Goal: Task Accomplishment & Management: Use online tool/utility

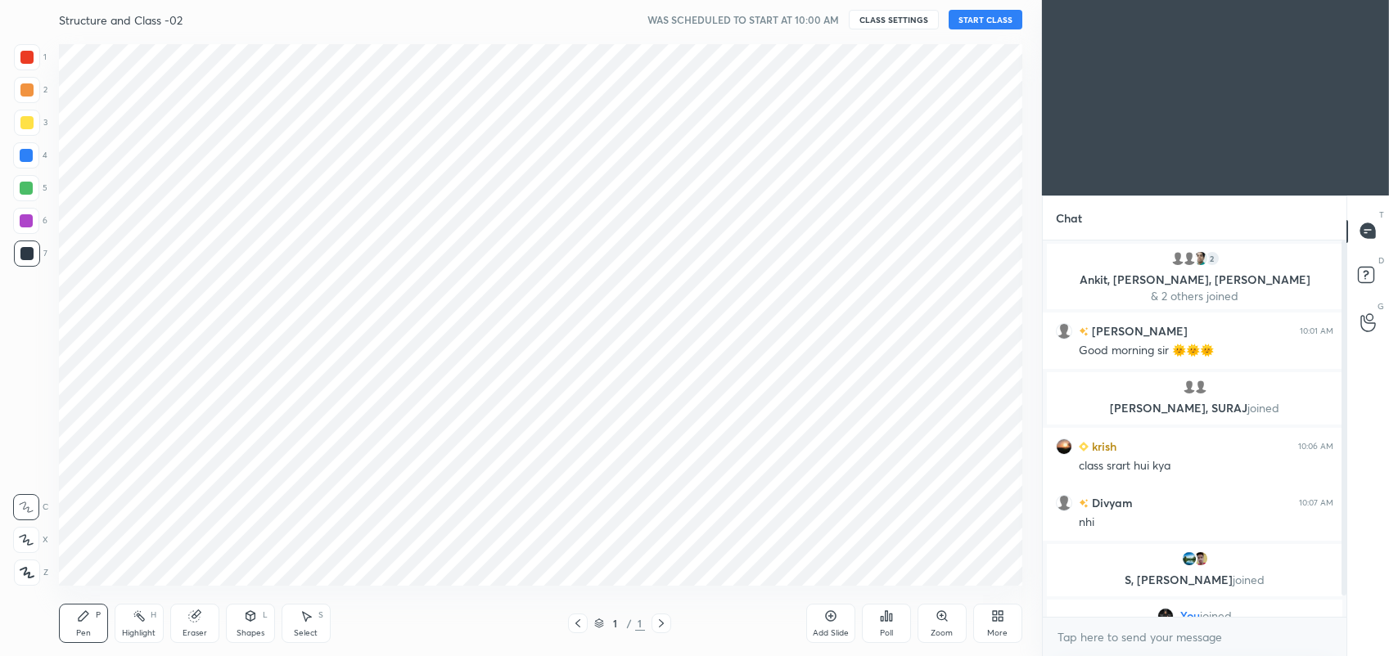
scroll to position [81305, 80880]
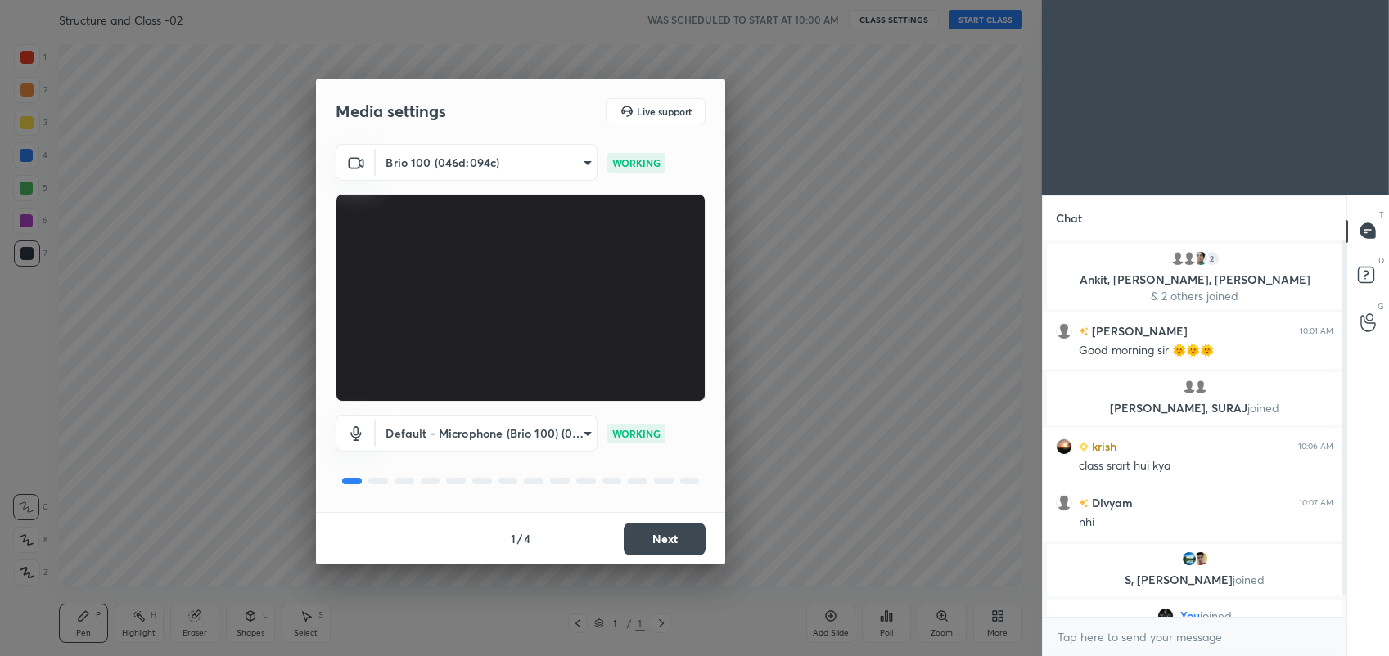
click at [628, 539] on button "Next" at bounding box center [665, 539] width 82 height 33
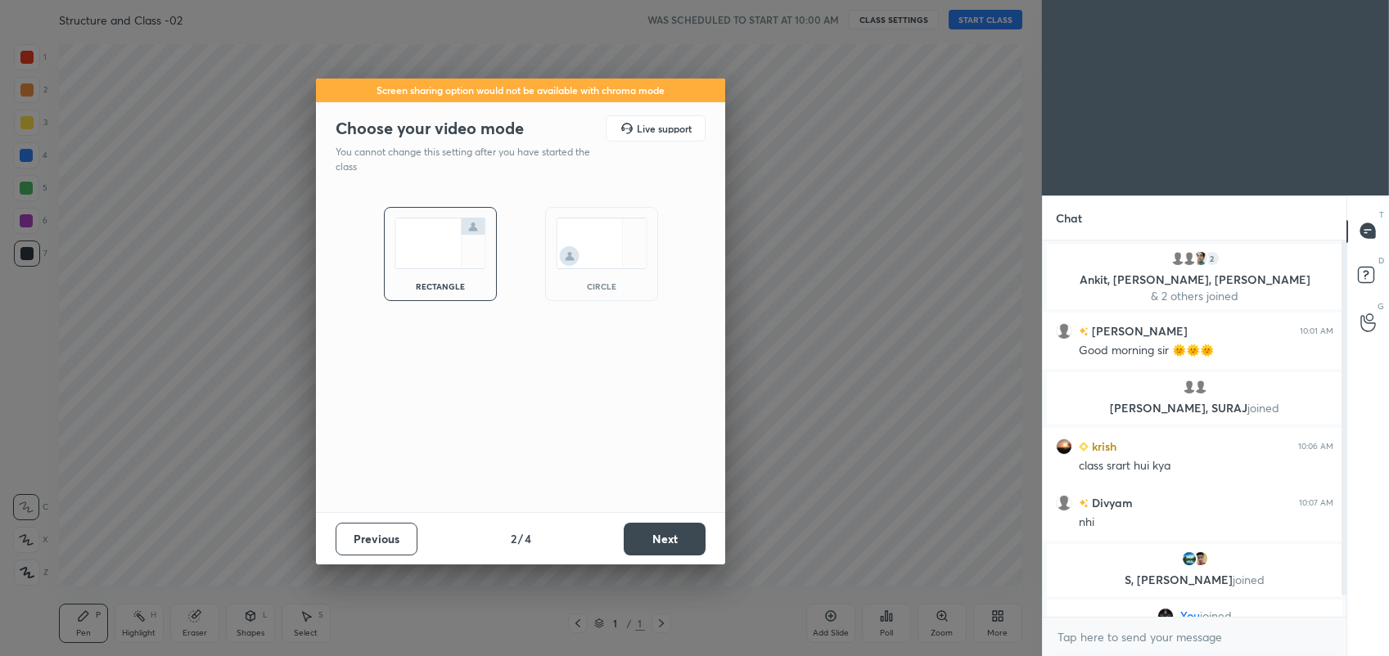
click at [657, 542] on button "Next" at bounding box center [665, 539] width 82 height 33
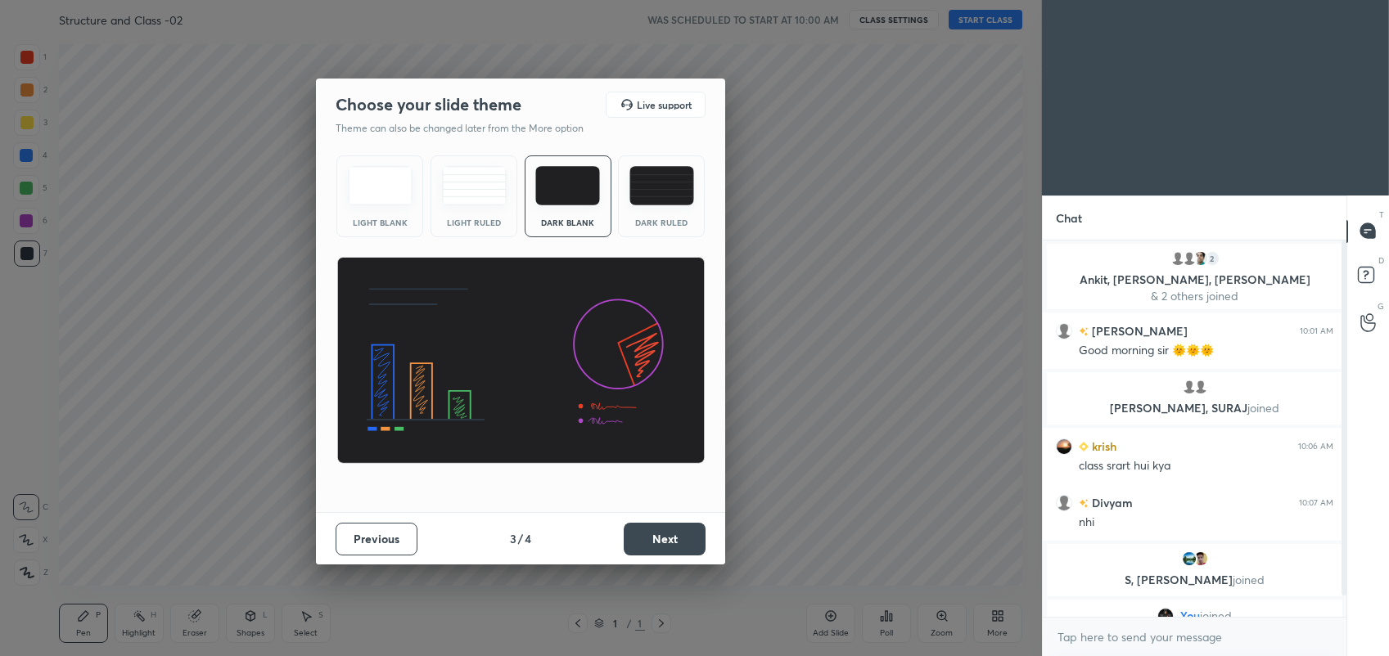
click at [657, 542] on button "Next" at bounding box center [665, 539] width 82 height 33
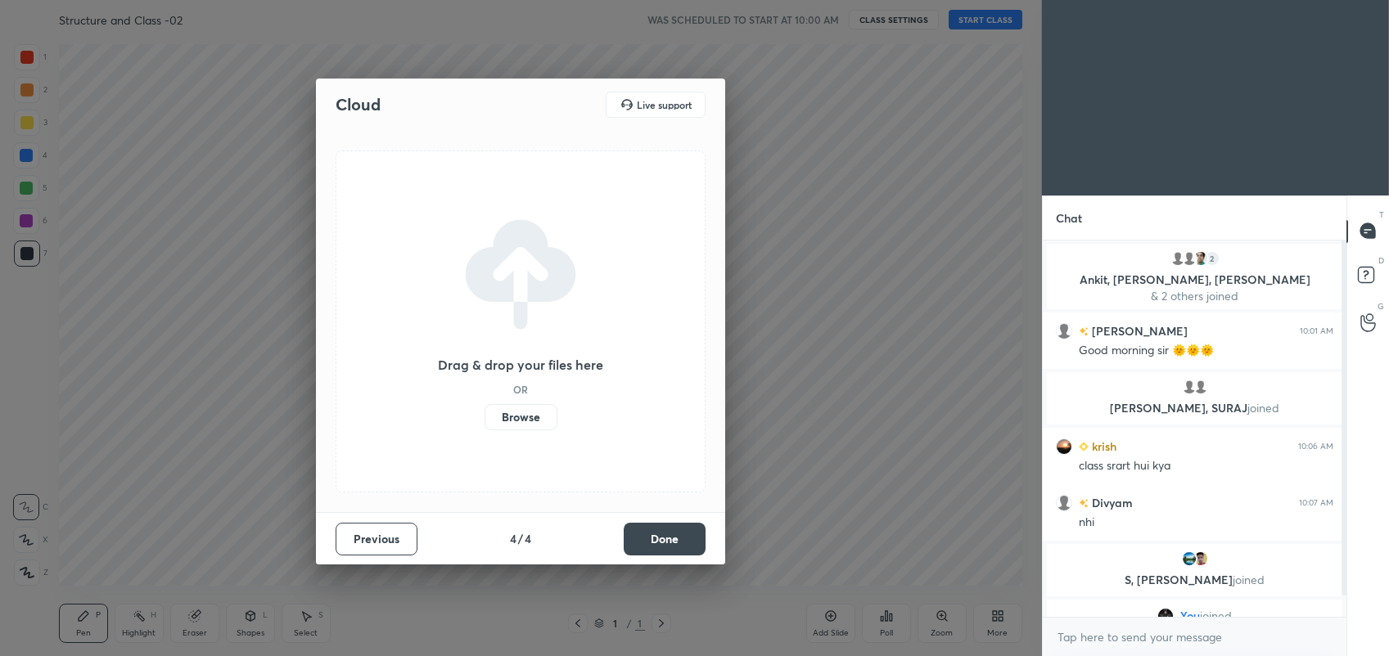
click at [657, 542] on button "Done" at bounding box center [665, 539] width 82 height 33
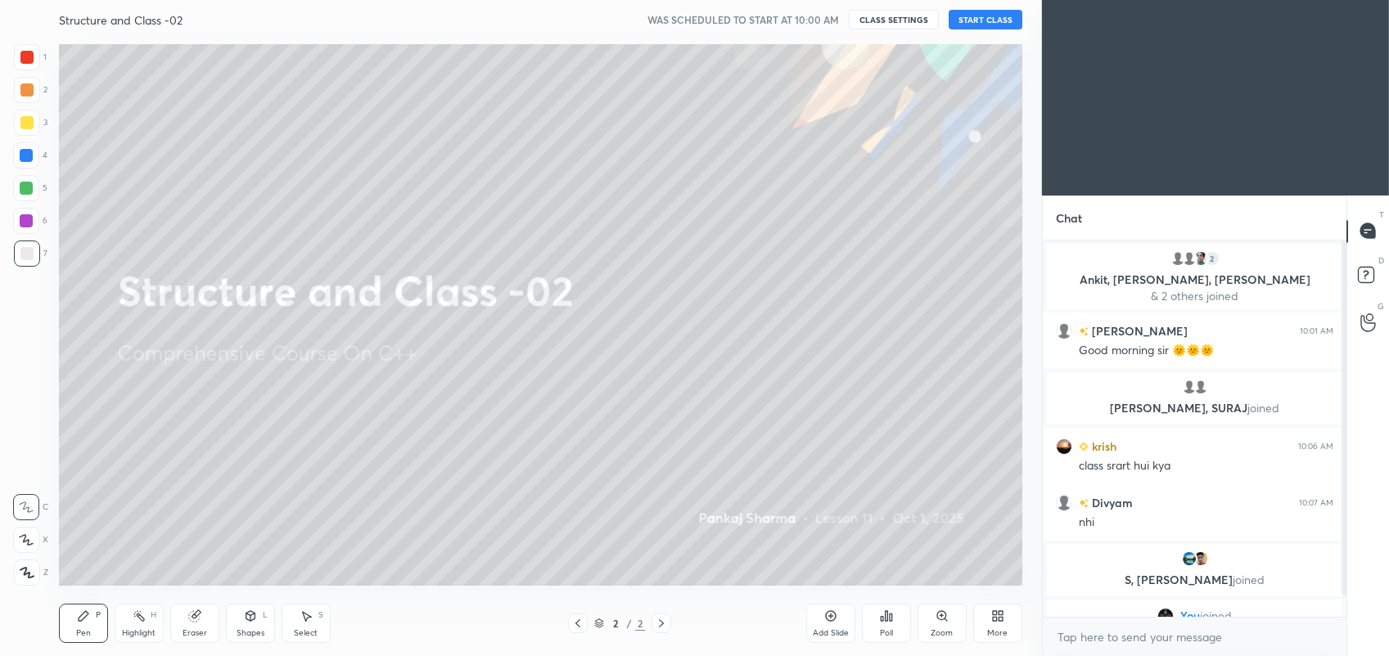
click at [987, 8] on div "Structure and Class -02 WAS SCHEDULED TO START AT 10:00 AM CLASS SETTINGS START…" at bounding box center [540, 19] width 963 height 39
click at [985, 17] on button "START CLASS" at bounding box center [986, 20] width 74 height 20
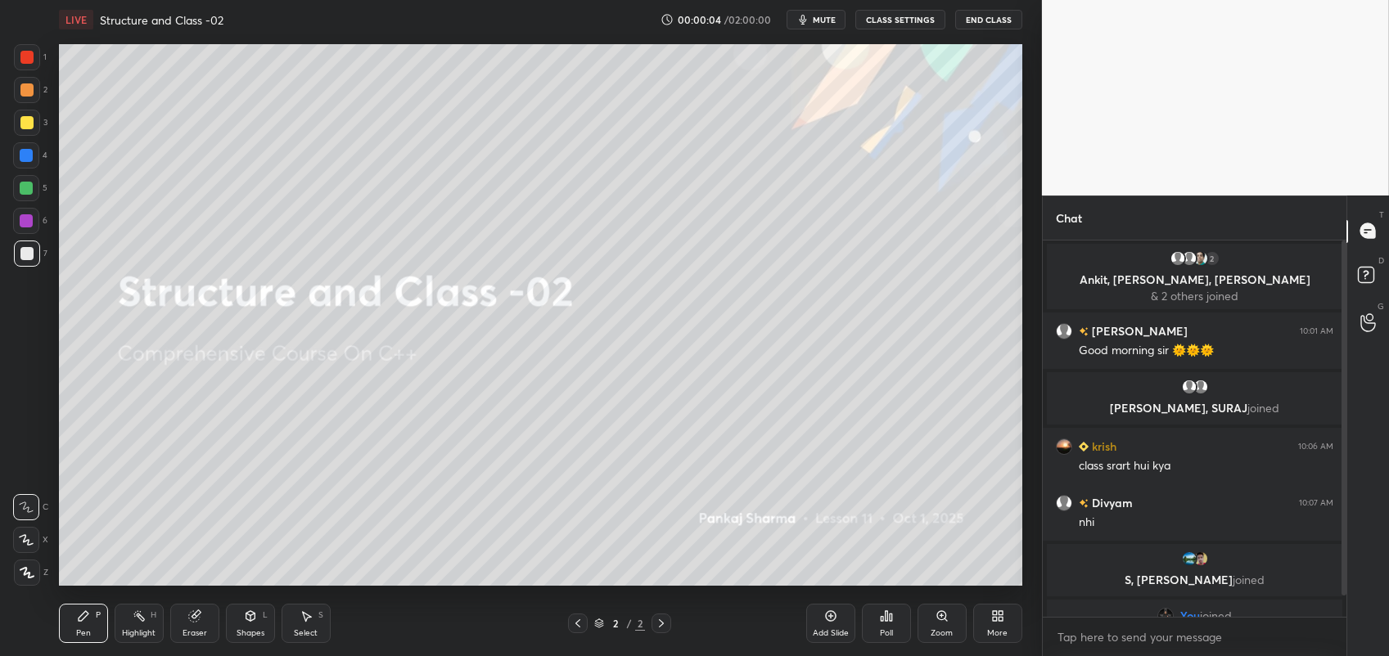
click at [828, 21] on span "mute" at bounding box center [824, 19] width 23 height 11
click at [1122, 620] on div "x" at bounding box center [1195, 637] width 304 height 38
type textarea "x"
type textarea "t"
type textarea "x"
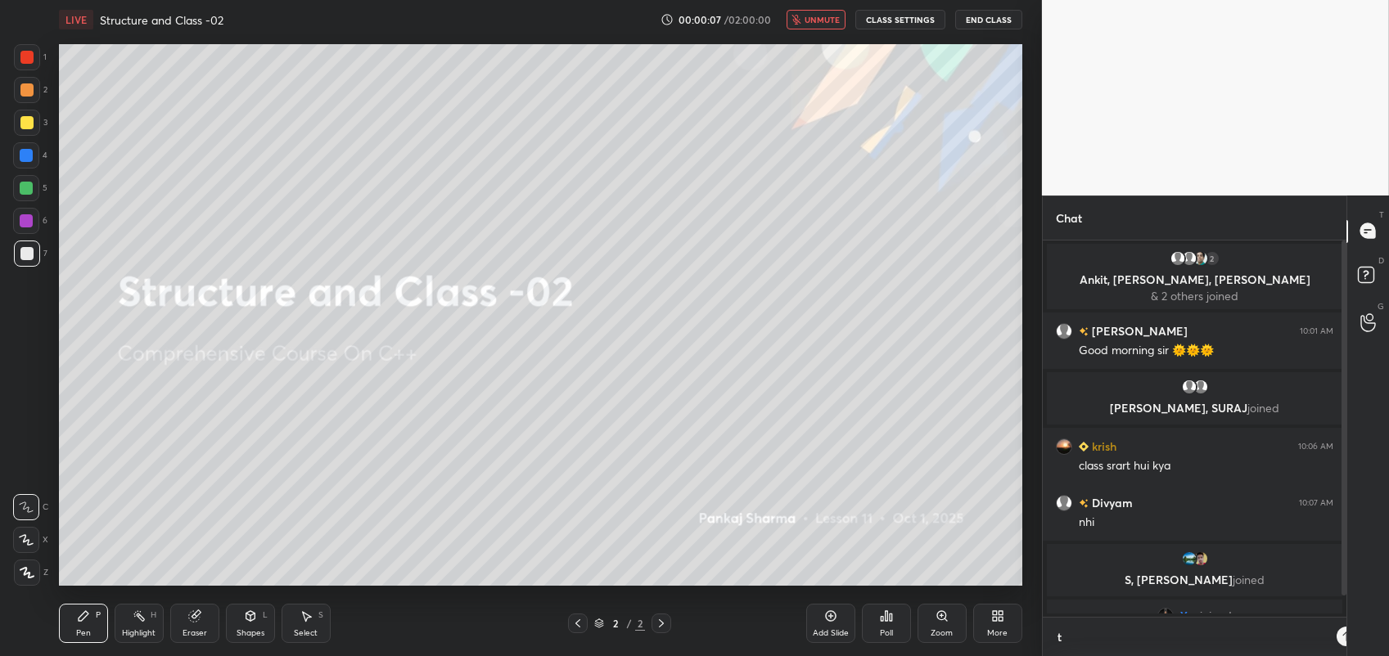
scroll to position [232, 300]
type textarea "to"
type textarea "x"
type textarea "[PERSON_NAME]"
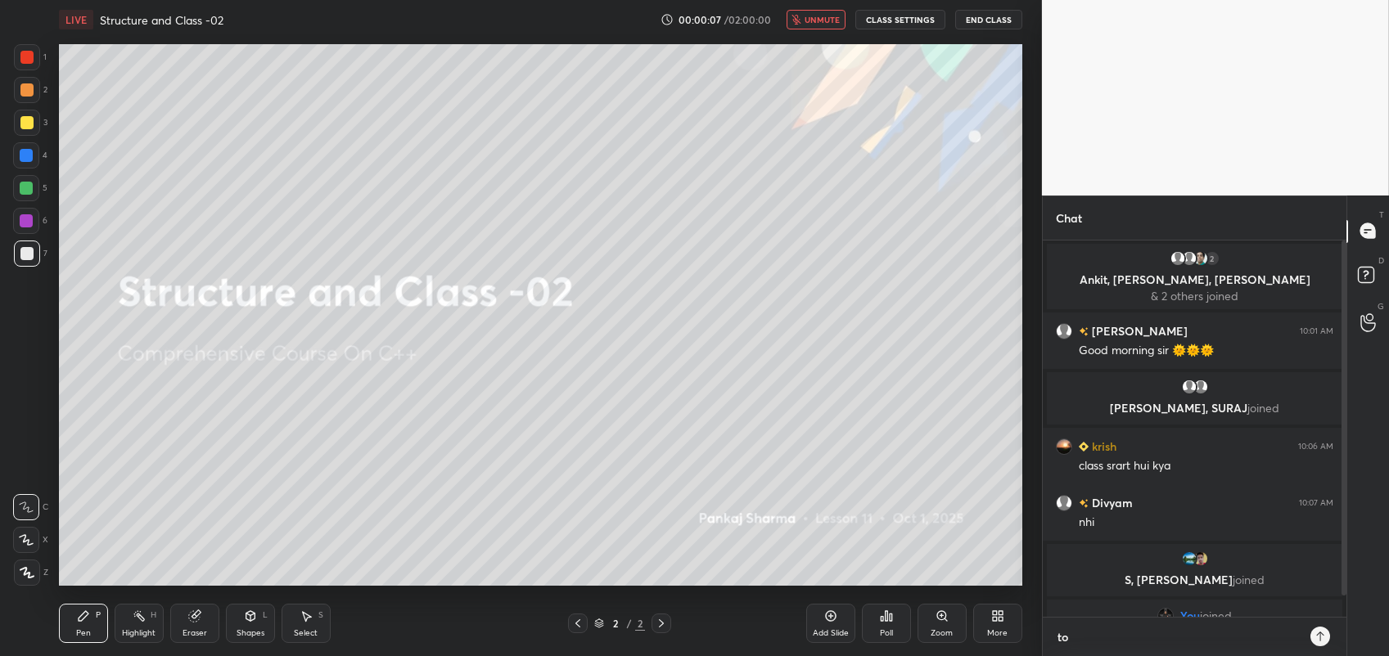
type textarea "x"
type textarea "toda"
type textarea "x"
type textarea "[DATE]"
type textarea "x"
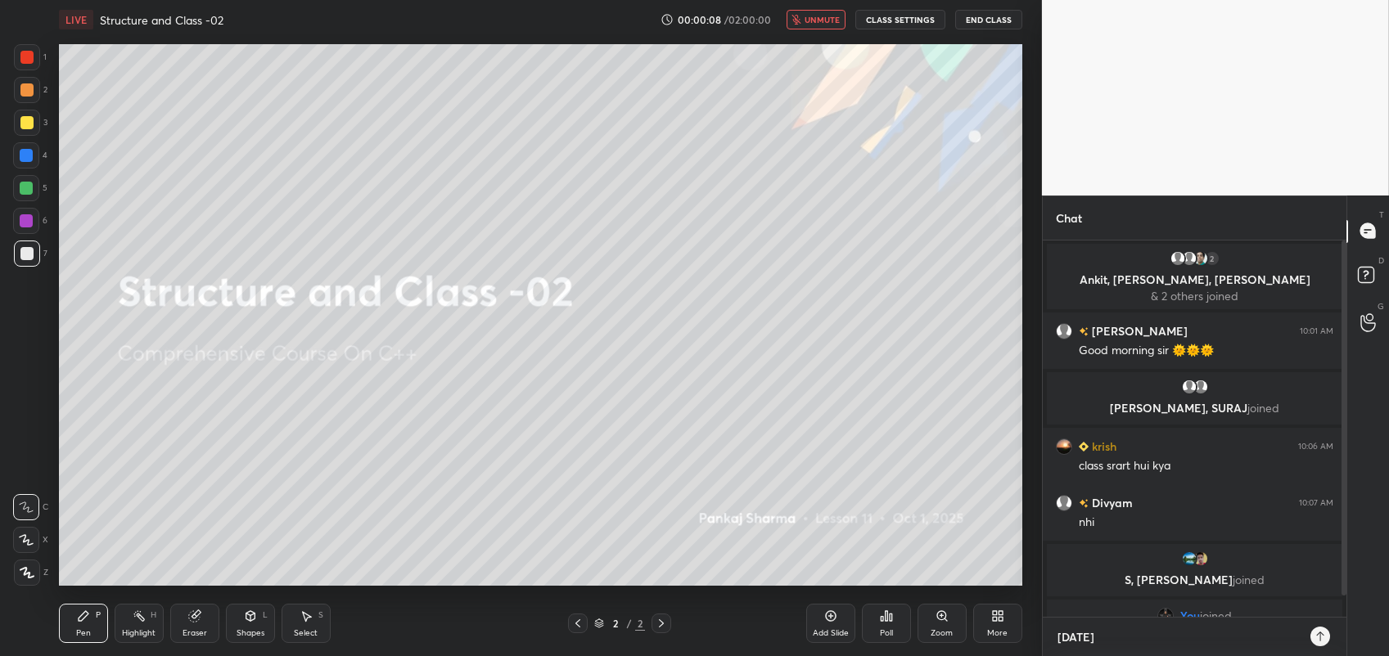
type textarea "[DATE]"
type textarea "x"
type textarea "[DATE] c"
type textarea "x"
type textarea "[DATE] cl"
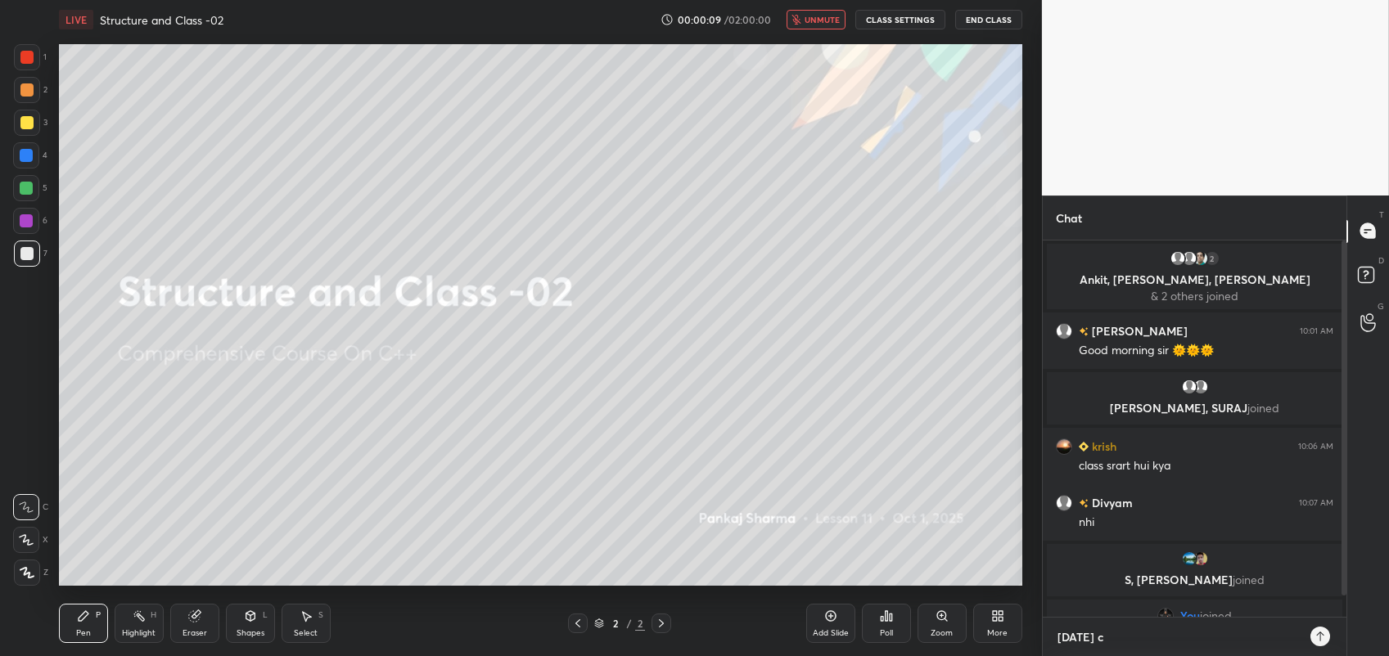
type textarea "x"
type textarea "[DATE] cla"
type textarea "x"
type textarea "[DATE] clas"
type textarea "x"
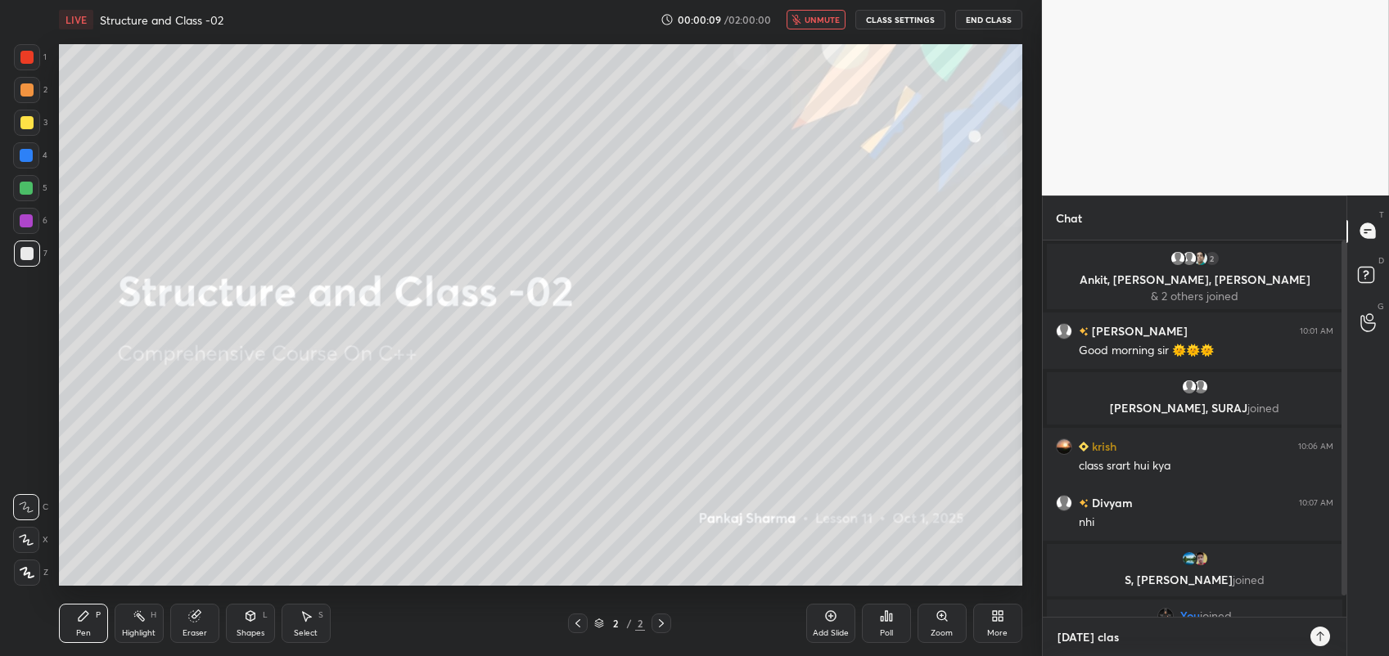
type textarea "[DATE] class"
type textarea "x"
type textarea "[DATE] class"
type textarea "x"
type textarea "[DATE] class c"
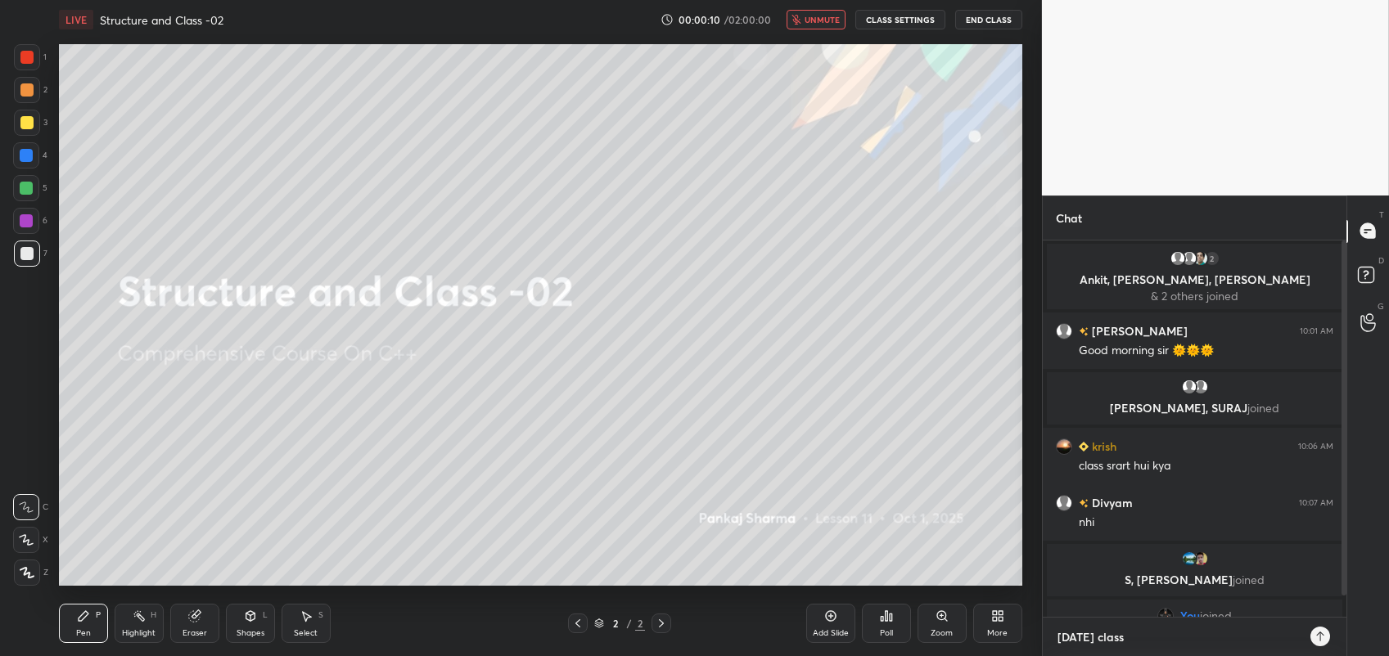
type textarea "x"
type textarea "[DATE] class ca"
type textarea "x"
type textarea "[DATE] class can"
type textarea "x"
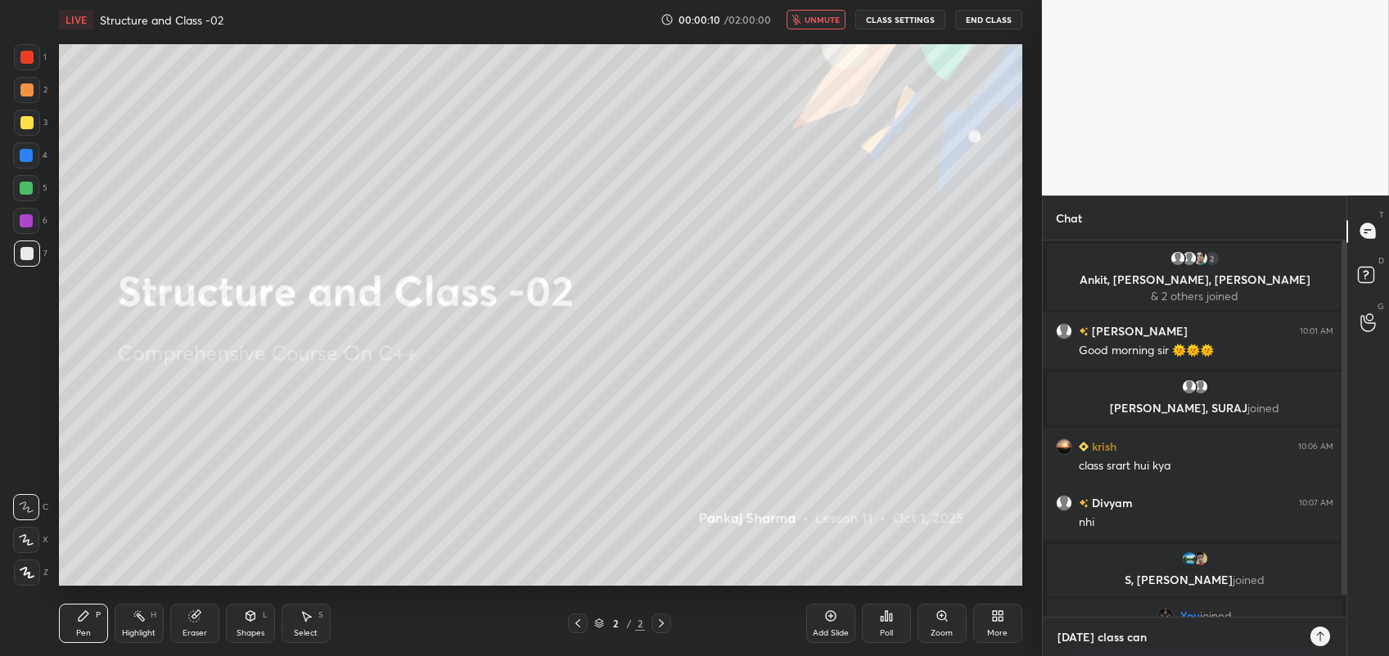
type textarea "[DATE] class canc"
type textarea "x"
type textarea "[DATE] class cance"
type textarea "x"
type textarea "[DATE] class cancel"
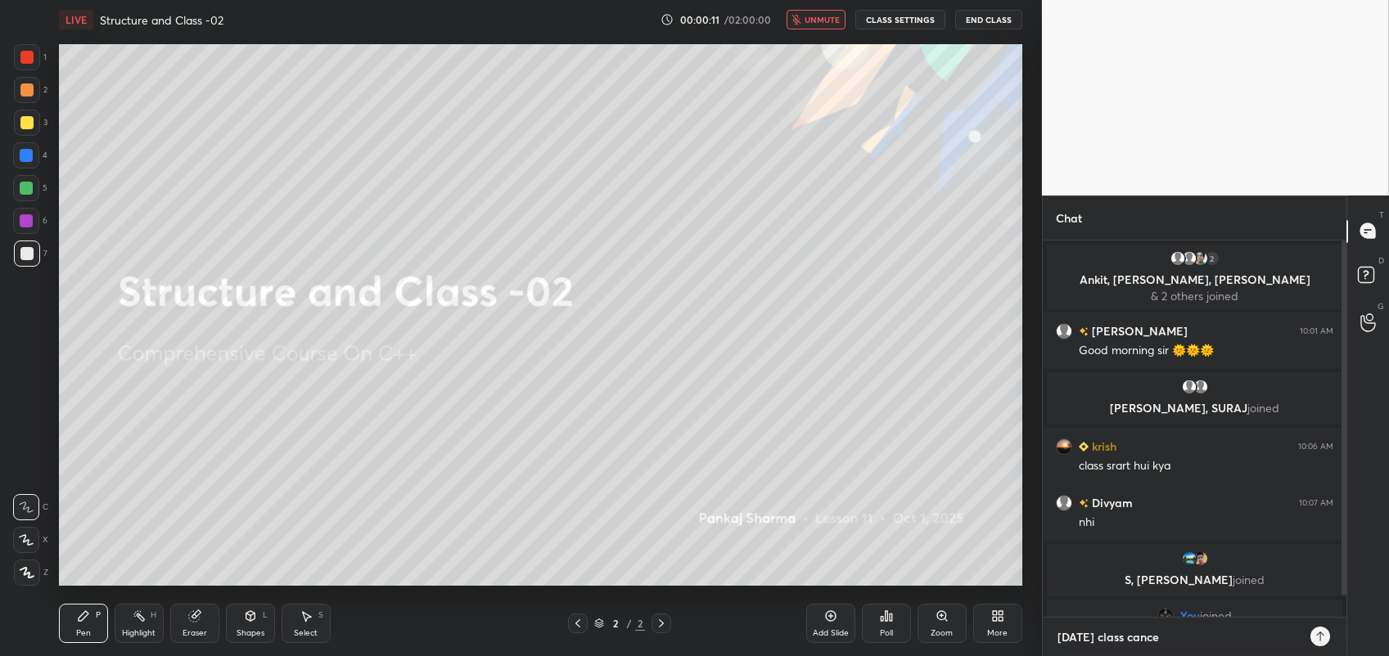
type textarea "x"
type textarea "[DATE] class cancel"
type textarea "x"
type textarea "[DATE] class cancel d"
type textarea "x"
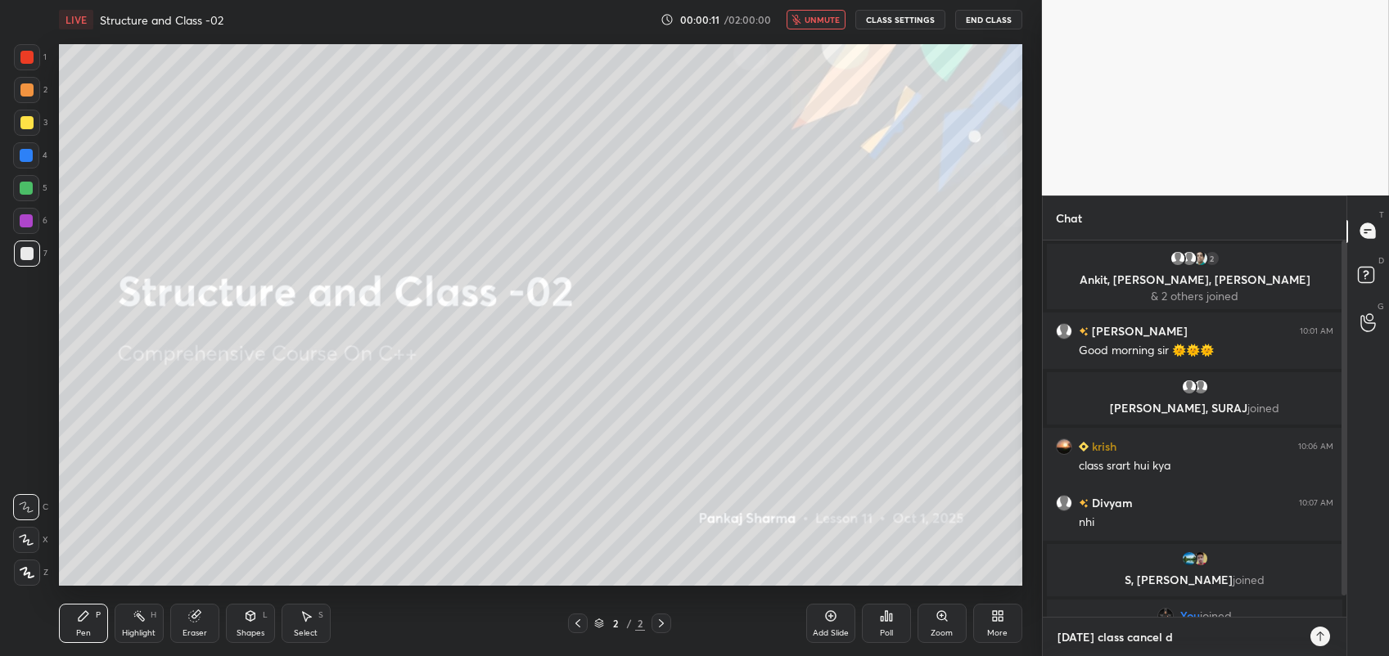
type textarea "[DATE] class cancel du"
type textarea "x"
type textarea "[DATE] class cancel due"
type textarea "x"
type textarea "[DATE] class cancel due"
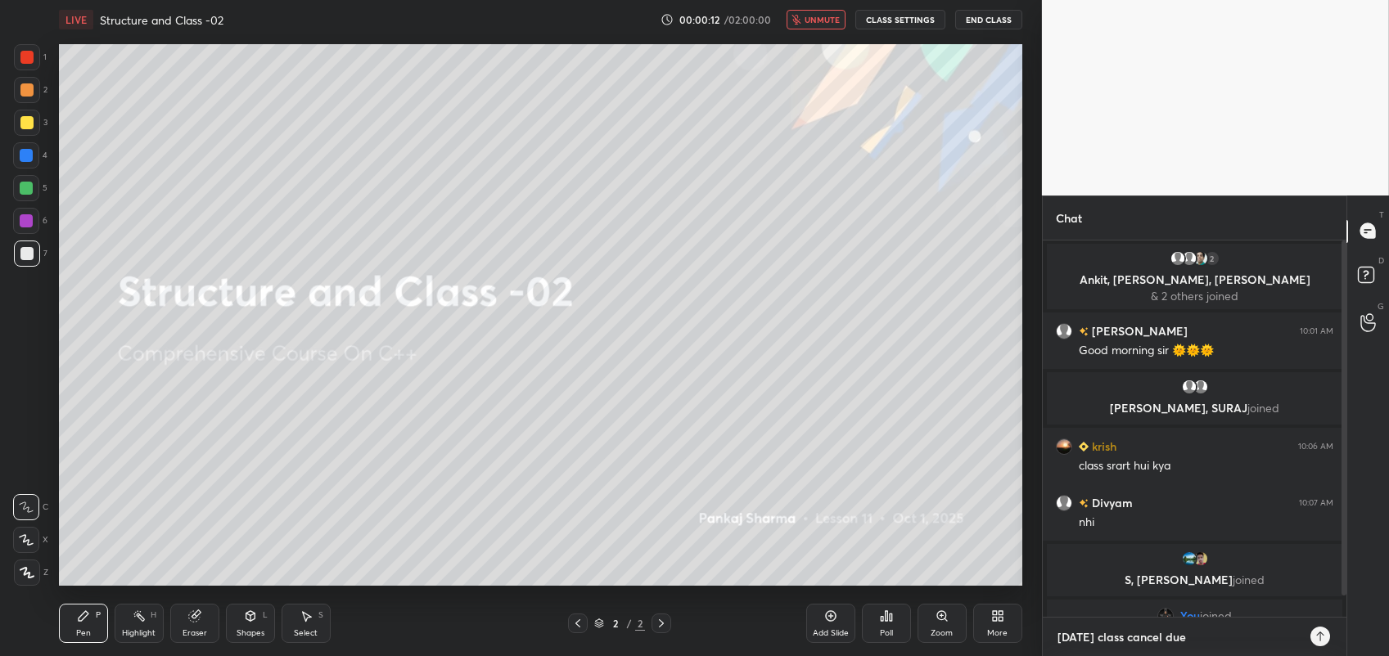
type textarea "x"
type textarea "[DATE] class cancel due t"
type textarea "x"
type textarea "[DATE] class cancel due to"
type textarea "x"
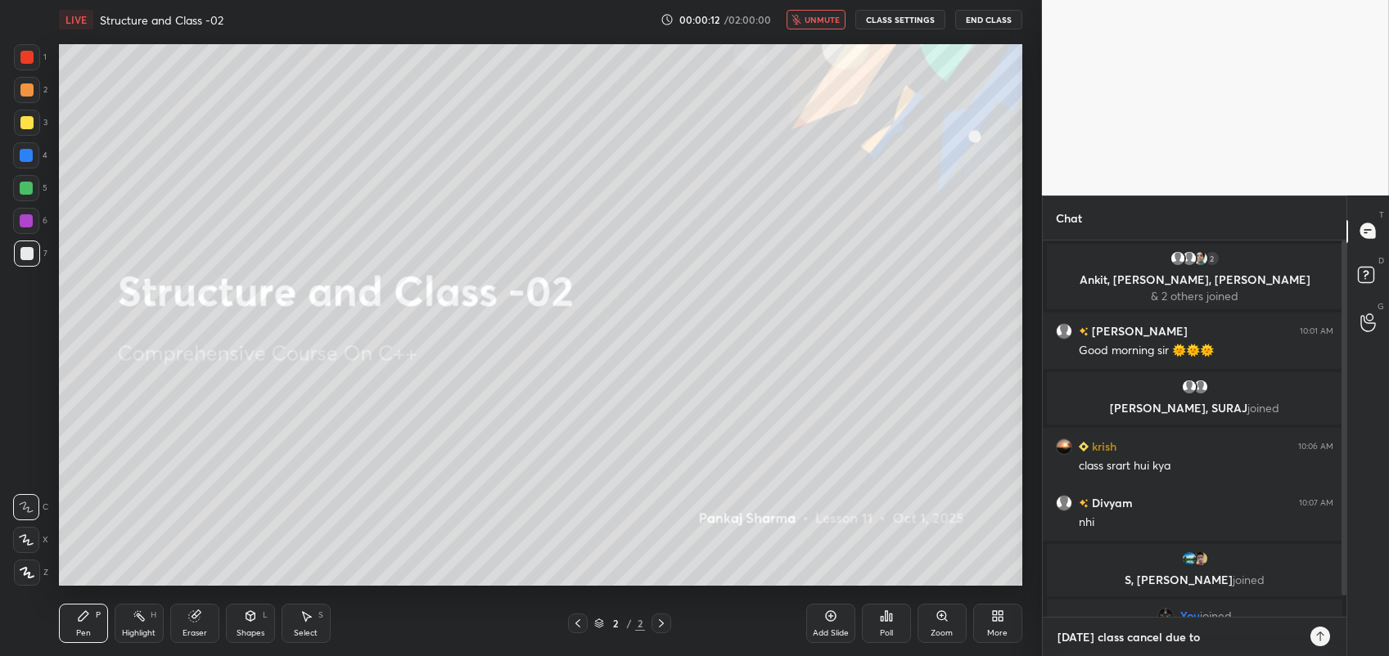
type textarea "[DATE] class cancel due to"
type textarea "x"
type textarea "[DATE] class cancel due to h"
type textarea "x"
type textarea "[DATE] class cancel due to he"
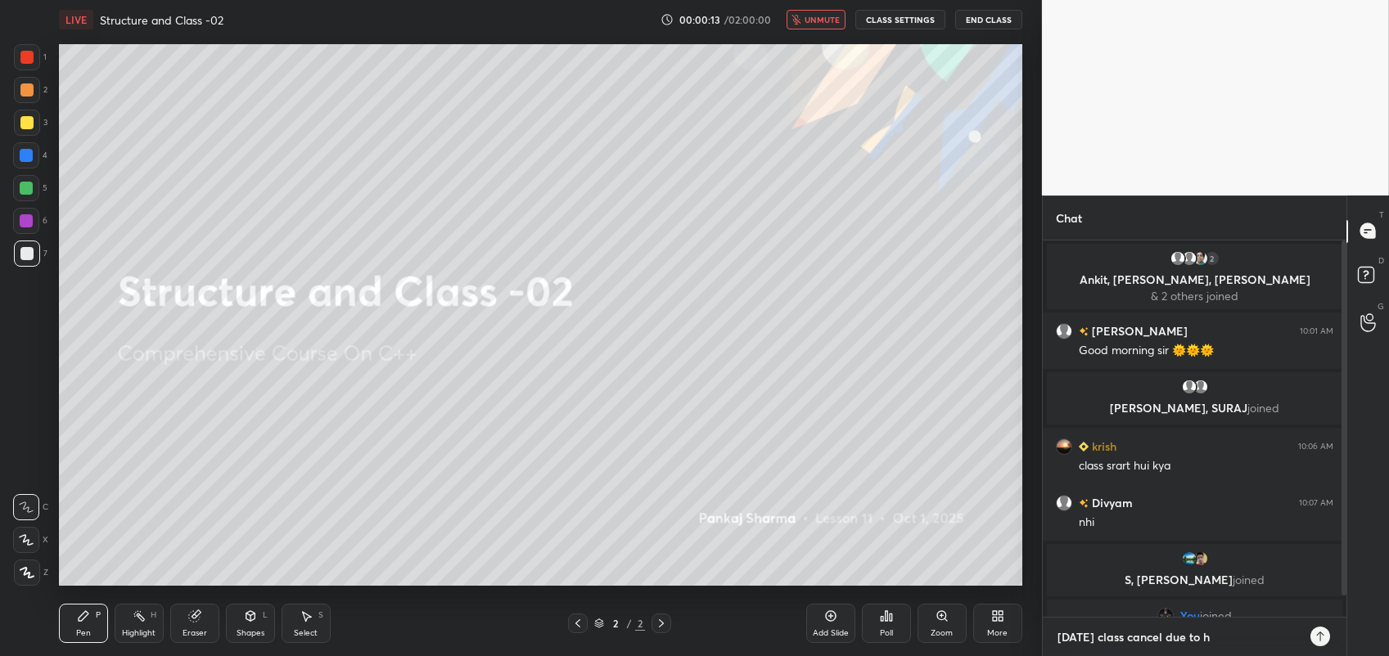
type textarea "x"
type textarea "[DATE] class cancel due to hea"
type textarea "x"
type textarea "[DATE] class cancel due to heal"
type textarea "x"
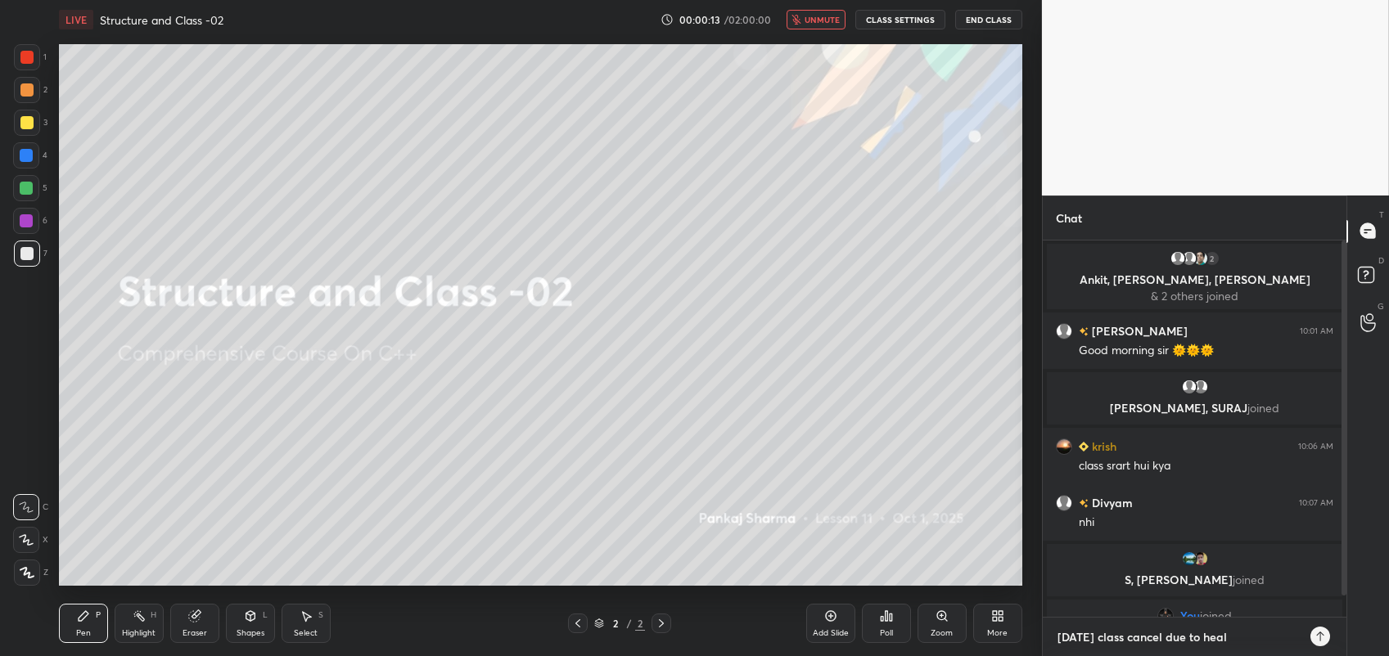
type textarea "[DATE] class cancel due to healt"
type textarea "x"
type textarea "[DATE] class cancel due to health"
type textarea "x"
type textarea "[DATE] class cancel due to health"
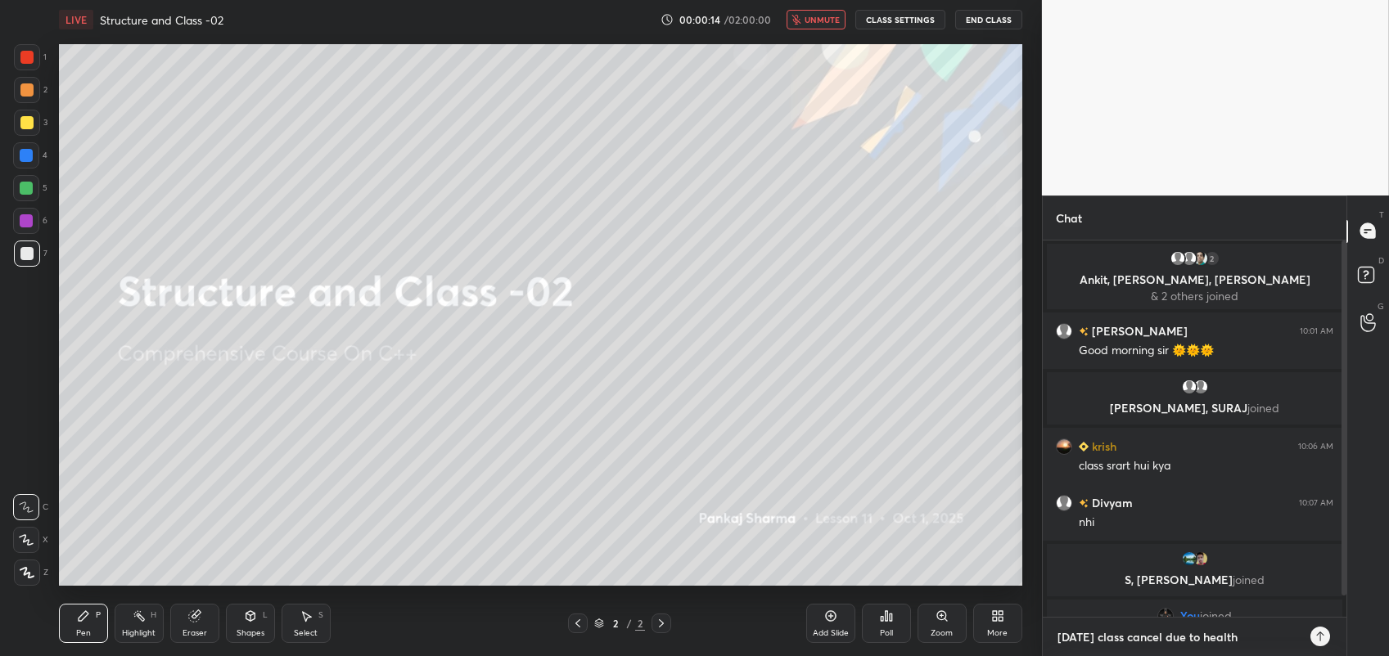
type textarea "x"
type textarea "[DATE] class cancel due to health i"
type textarea "x"
type textarea "[DATE] class cancel due to health is"
type textarea "x"
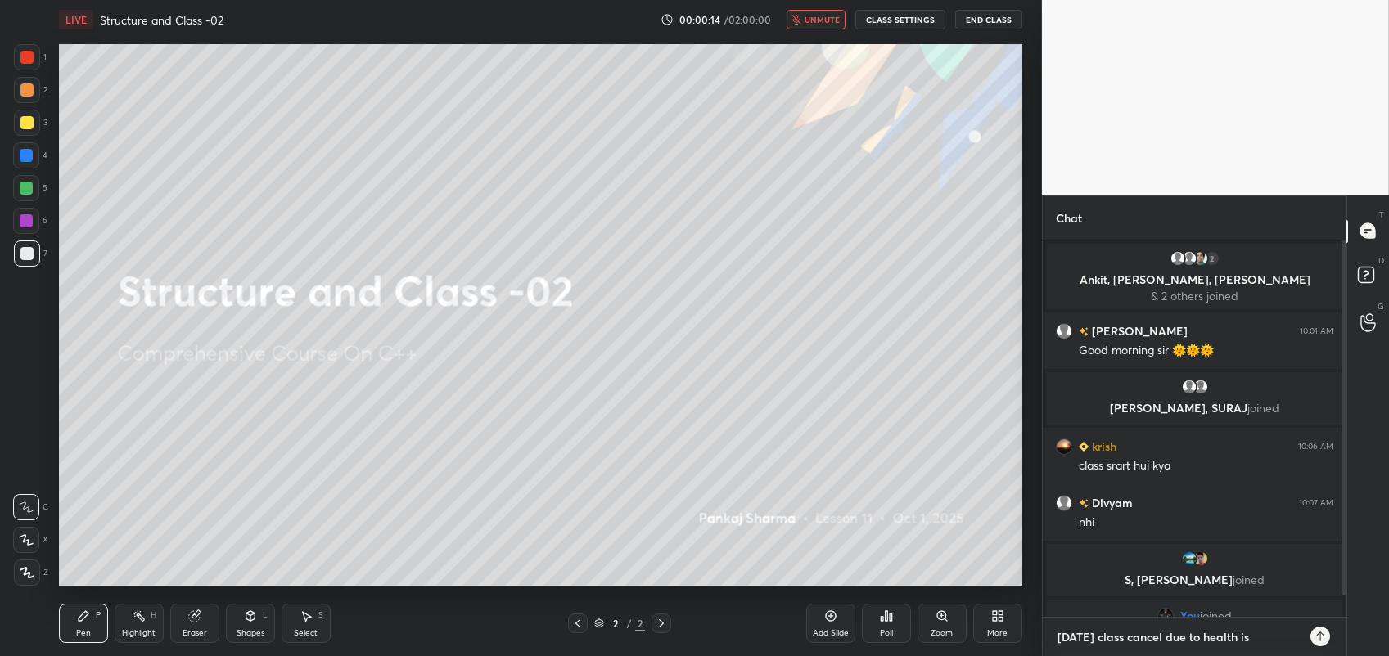
type textarea "[DATE] class cancel due to health iss"
type textarea "x"
type textarea "[DATE] class cancel due to health issu"
type textarea "x"
type textarea "[DATE] class cancel due to health issue"
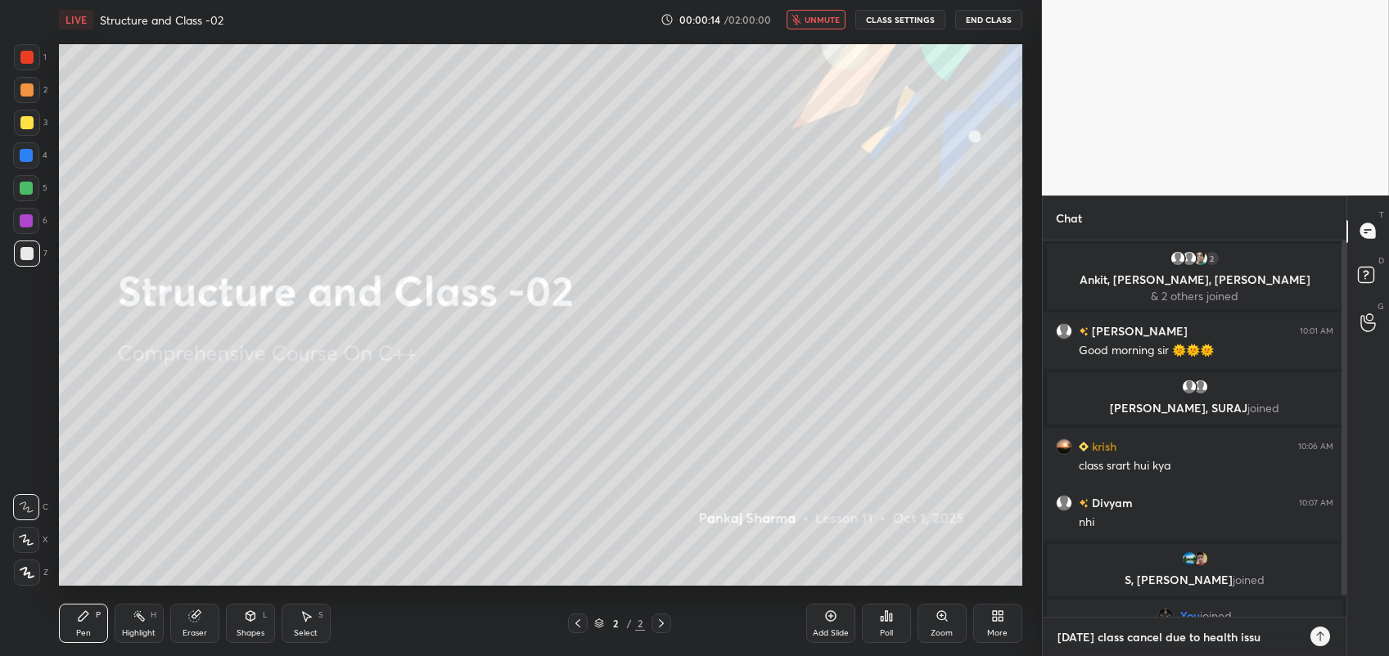
type textarea "x"
type textarea "[DATE] class cancel due to health issue"
type textarea "x"
type textarea "[DATE] class cancel due to health issue r"
type textarea "x"
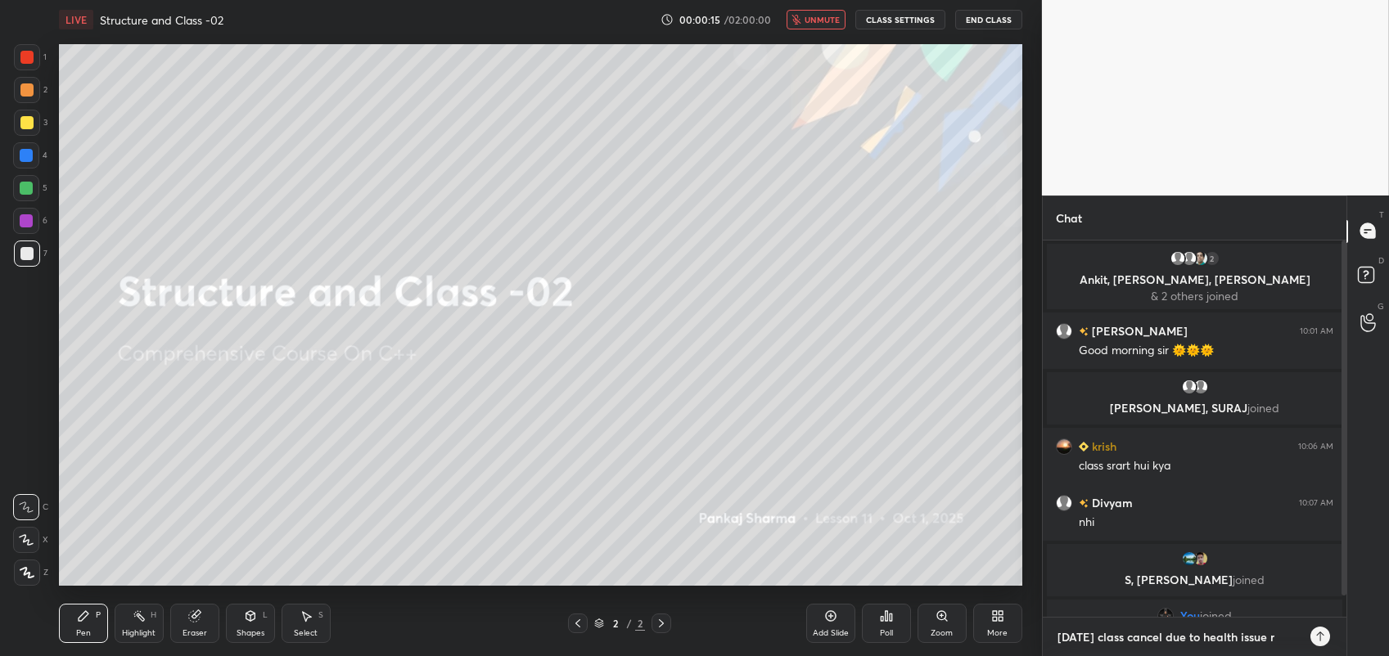
type textarea "[DATE] class cancel due to health issue re"
type textarea "x"
type textarea "[DATE] class cancel due to health issue rev"
type textarea "x"
type textarea "[DATE] class cancel due to health issue revi"
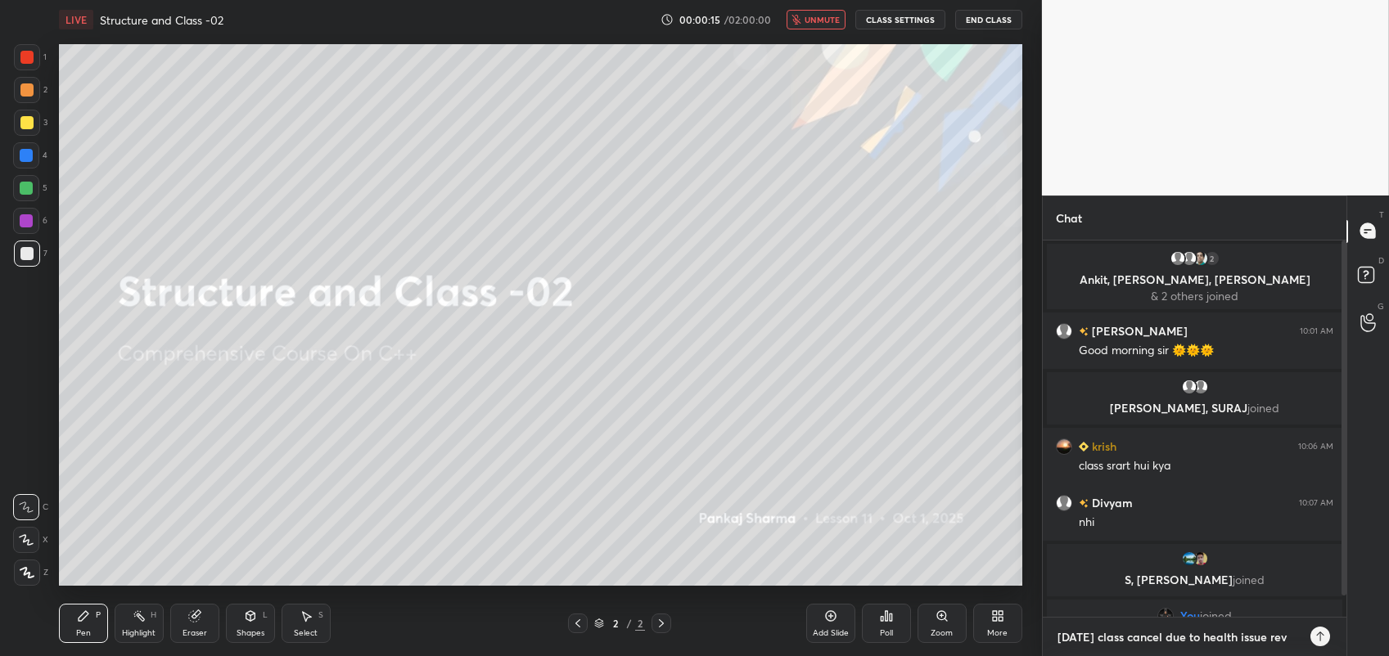
type textarea "x"
type textarea "[DATE] class cancel due to health issue [PERSON_NAME]"
type textarea "x"
type textarea "[DATE] class cancel due to health issue revise"
type textarea "x"
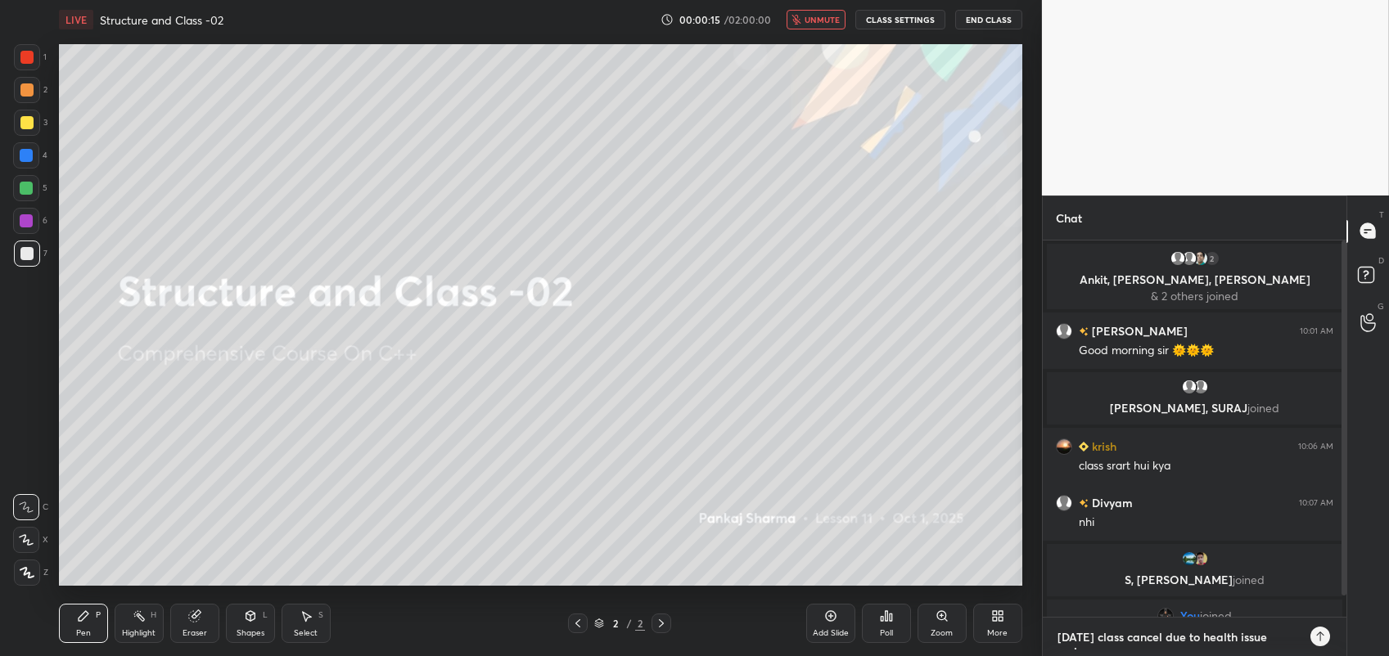
type textarea "[DATE] class cancel due to health issue revise"
type textarea "x"
type textarea "[DATE] class cancel due to health issue revise t"
type textarea "x"
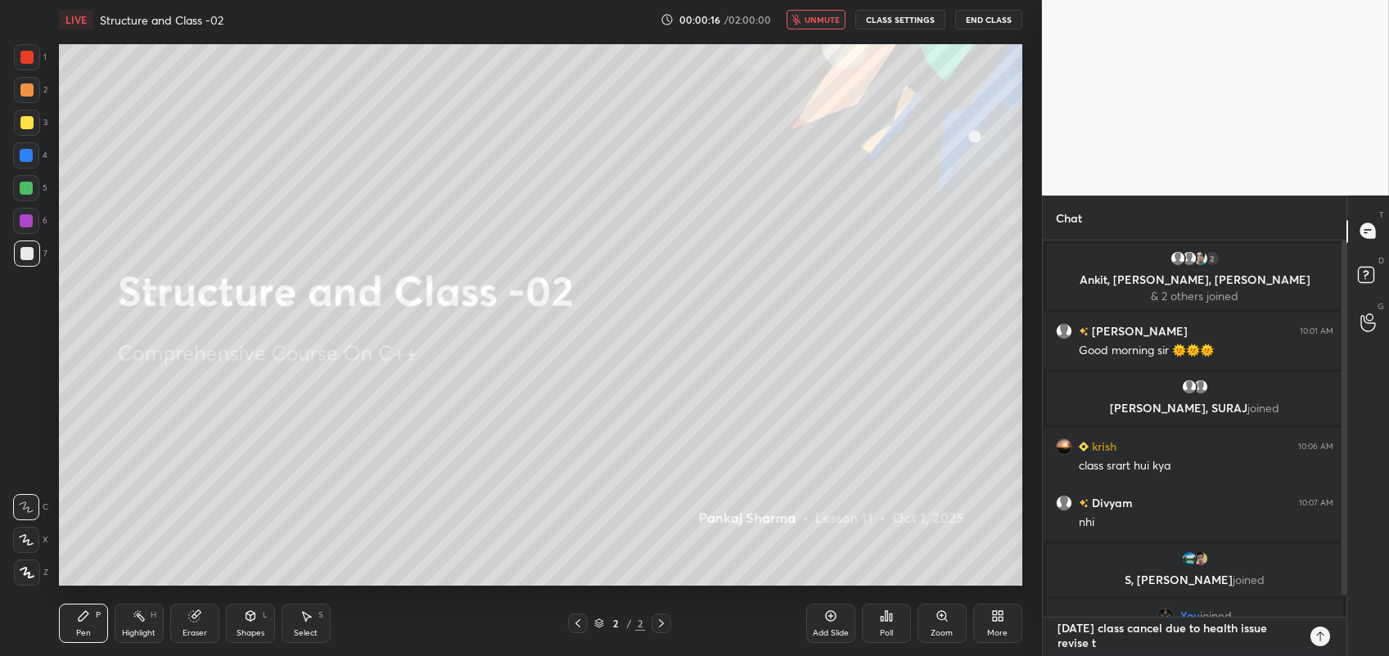
type textarea "[DATE] class cancel due to health issue revise th"
type textarea "x"
type textarea "[DATE] class cancel due to health issue revise the"
type textarea "x"
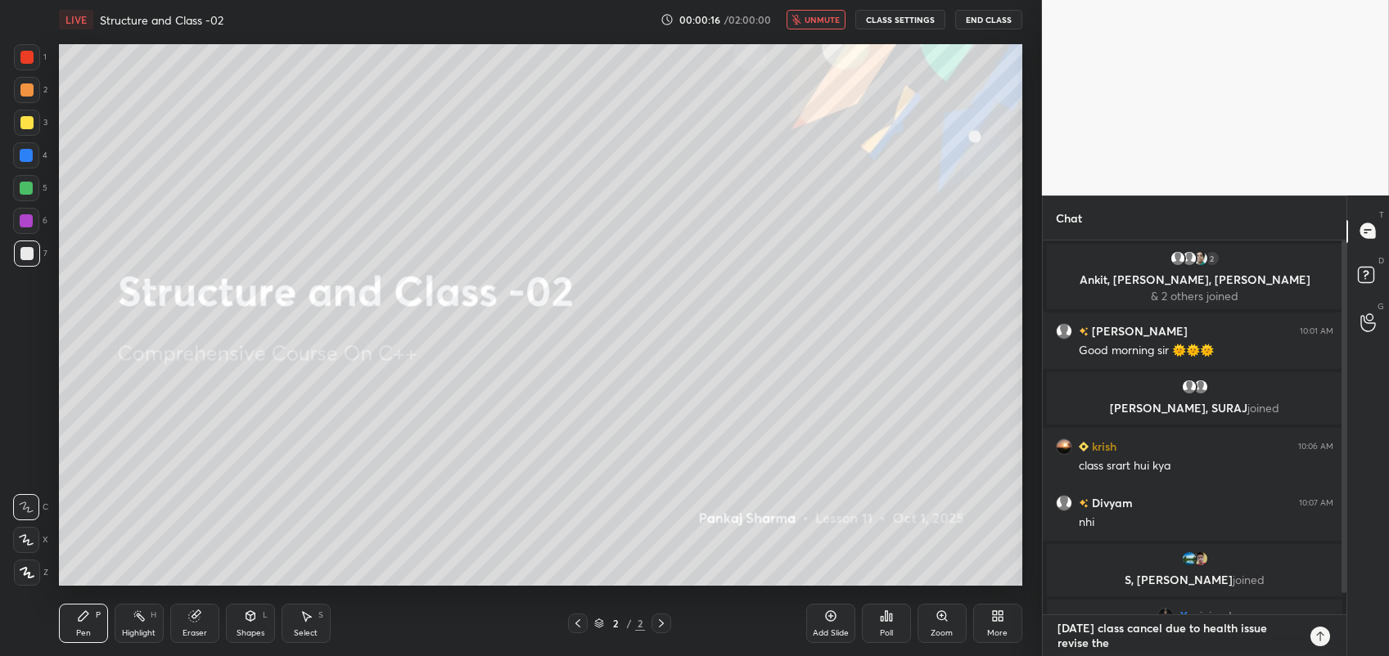
type textarea "[DATE] class cancel due to health issue revise the"
type textarea "x"
type textarea "[DATE] class cancel due to health issue revise the t"
type textarea "x"
type textarea "[DATE] class cancel due to health issue revise the to"
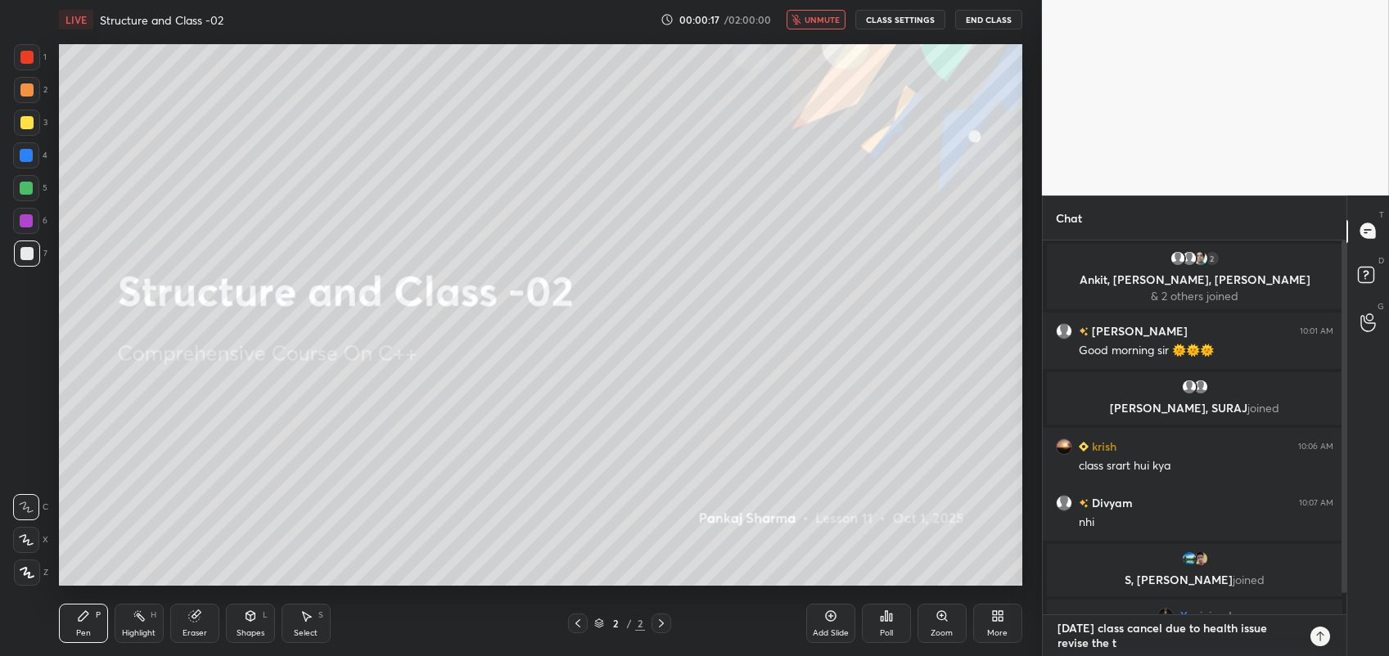
type textarea "x"
type textarea "[DATE] class cancel due to health issue revise the top"
type textarea "x"
type textarea "[DATE] class cancel due to health issue revise the topi"
type textarea "x"
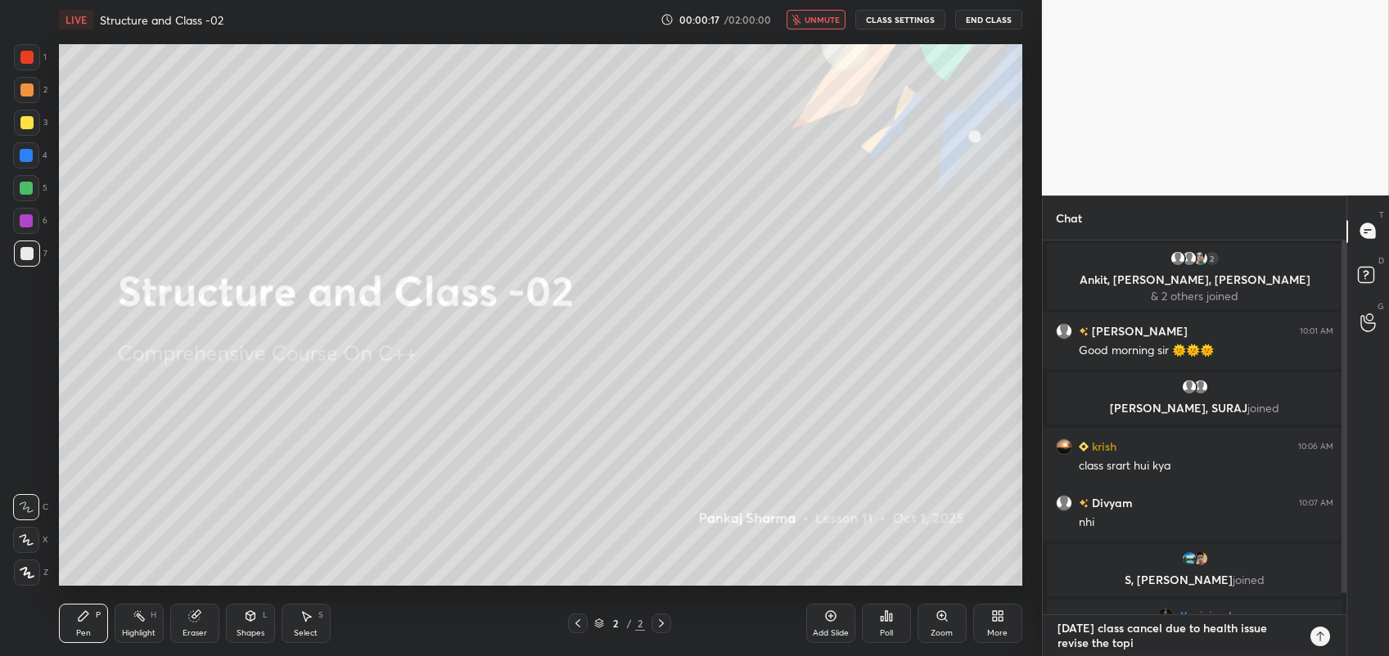
type textarea "[DATE] class cancel due to health issue revise the topic"
type textarea "x"
type textarea "[DATE] class cancel due to health issue revise the topic"
type textarea "x"
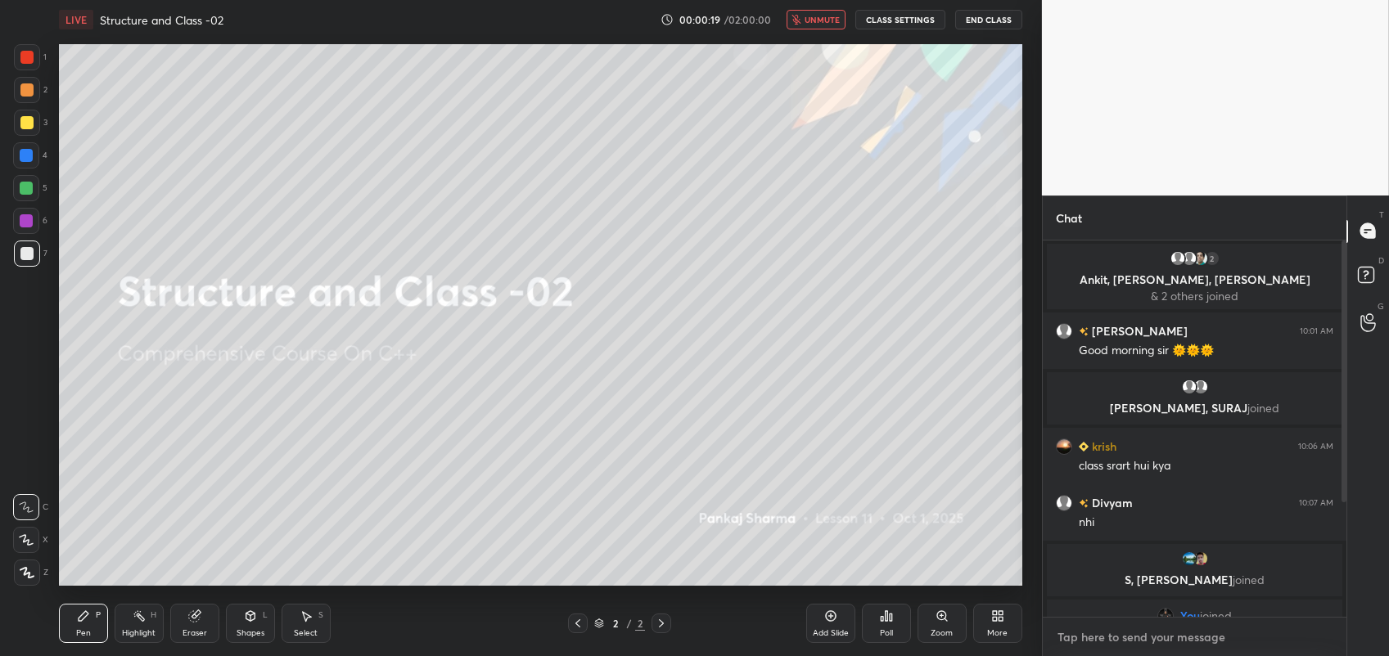
scroll to position [181, 0]
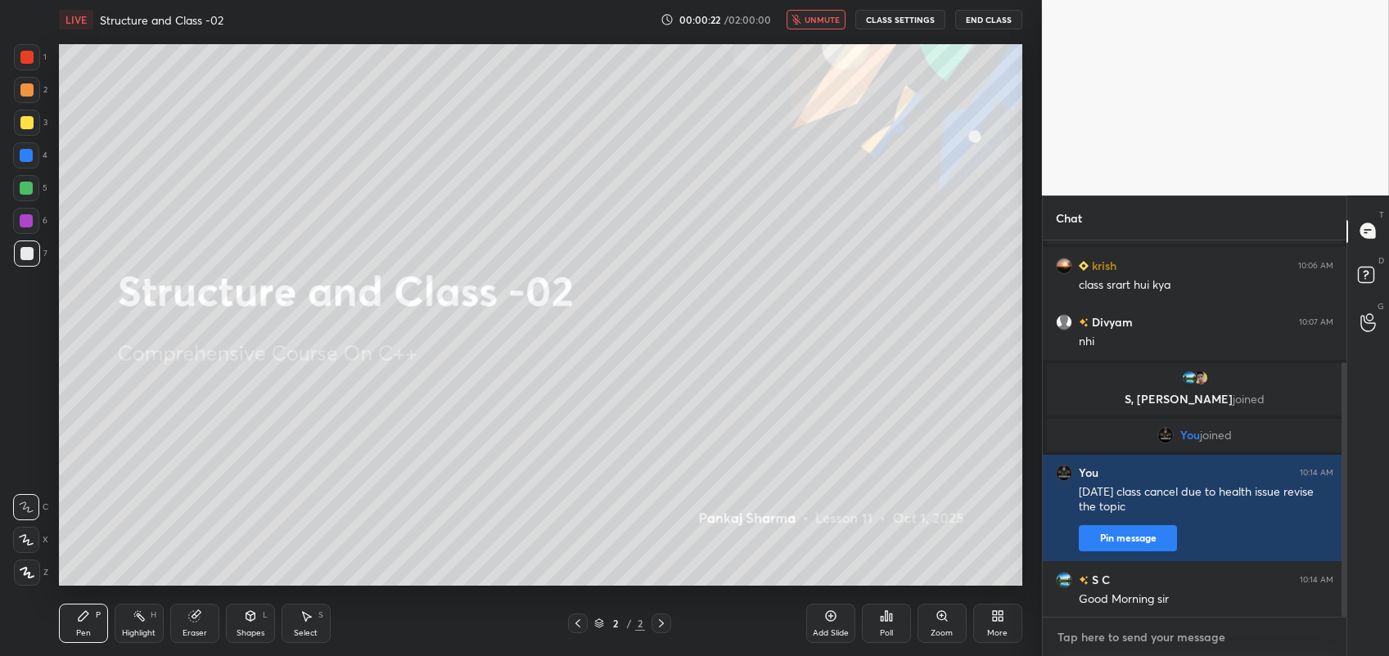
type textarea "t"
type textarea "x"
type textarea "th"
type textarea "x"
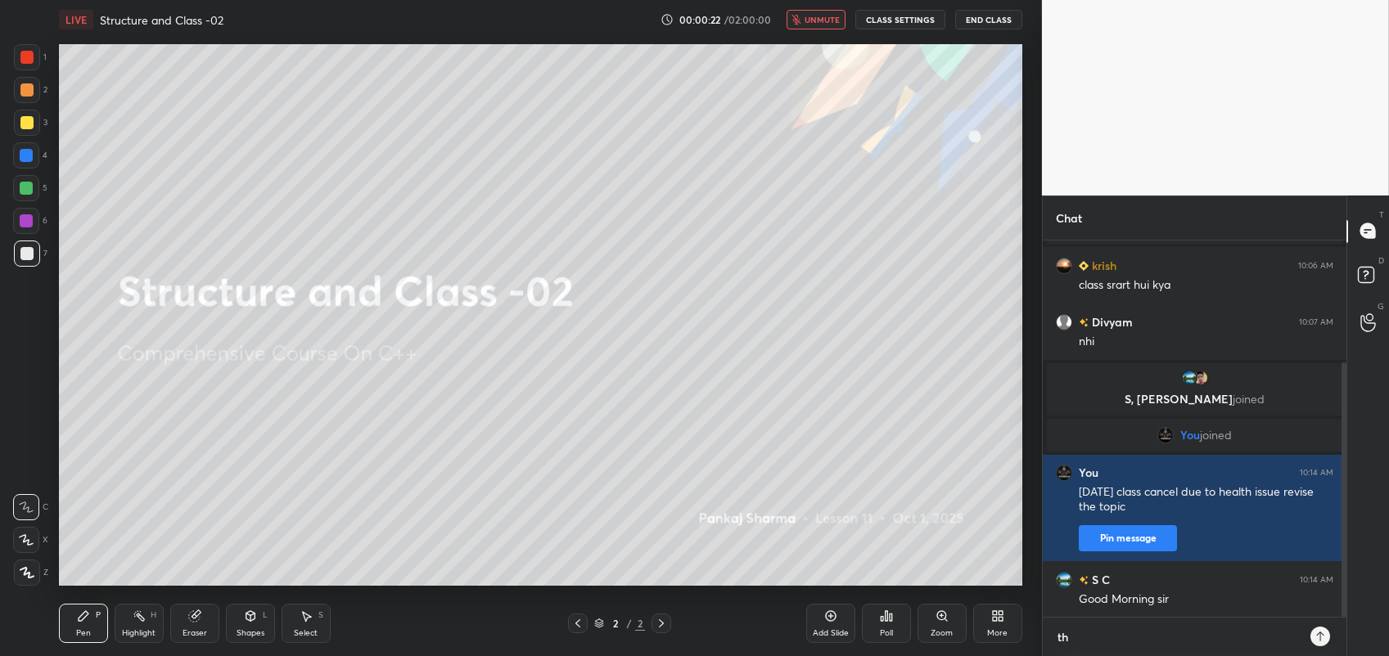
scroll to position [0, 0]
type textarea "tha"
type textarea "x"
type textarea "than"
type textarea "x"
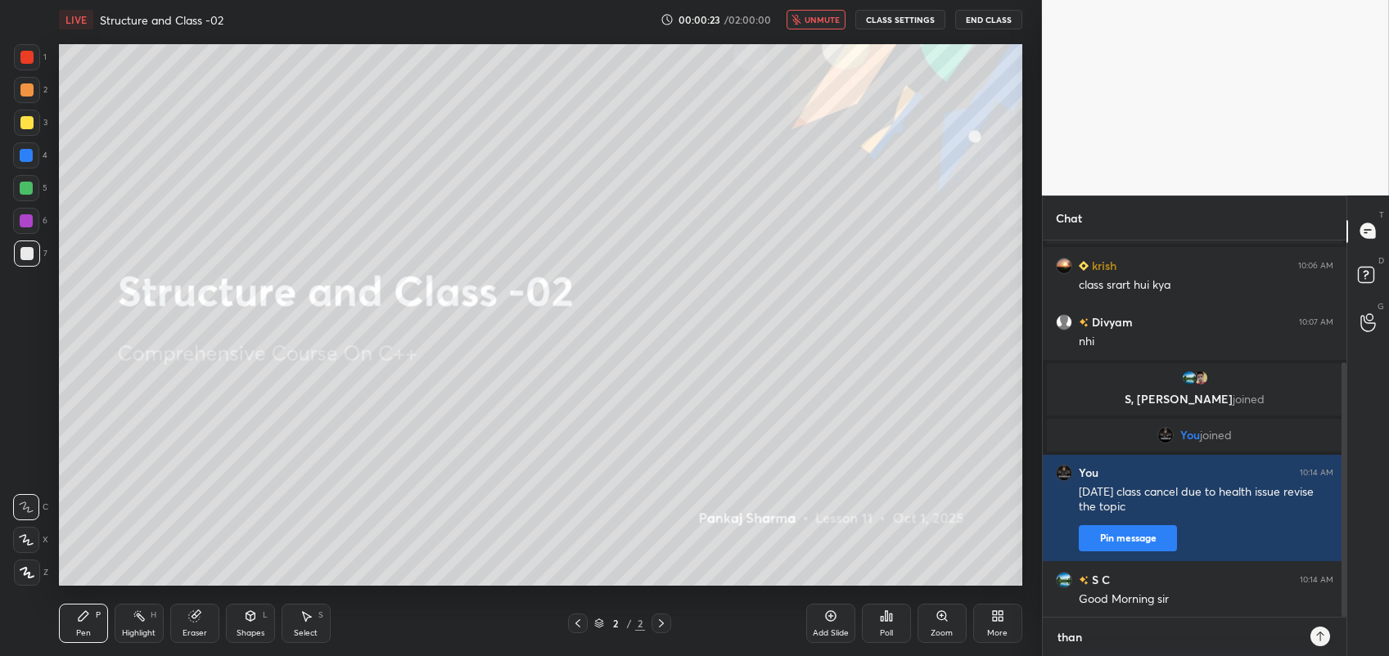
type textarea "thank"
type textarea "x"
type textarea "thanks"
type textarea "x"
type textarea "thanks"
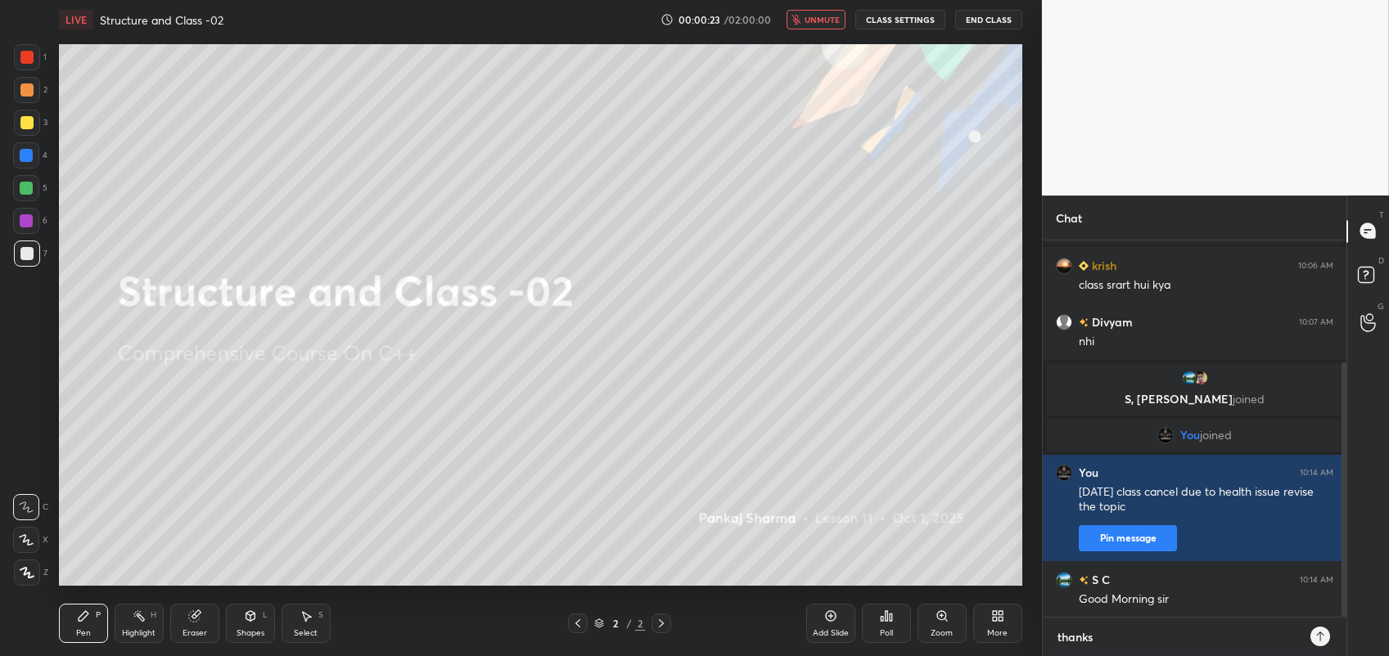
type textarea "x"
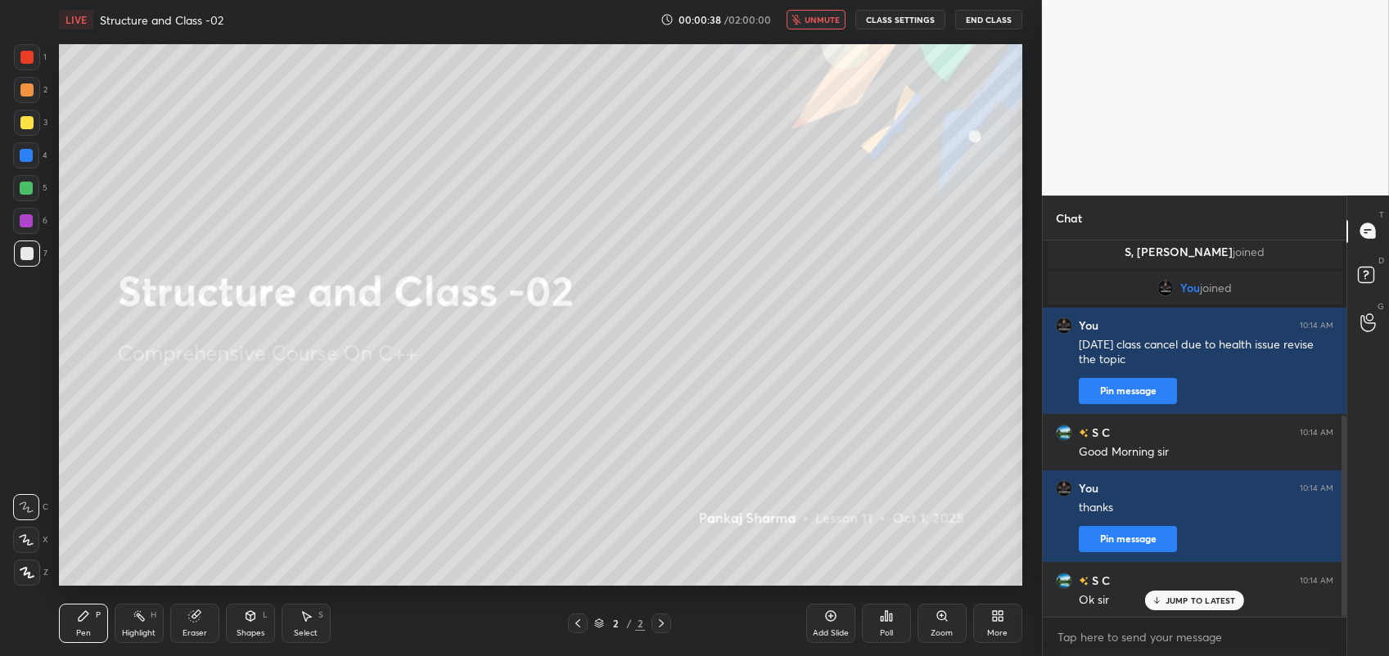
click at [1193, 594] on div "JUMP TO LATEST" at bounding box center [1194, 601] width 98 height 20
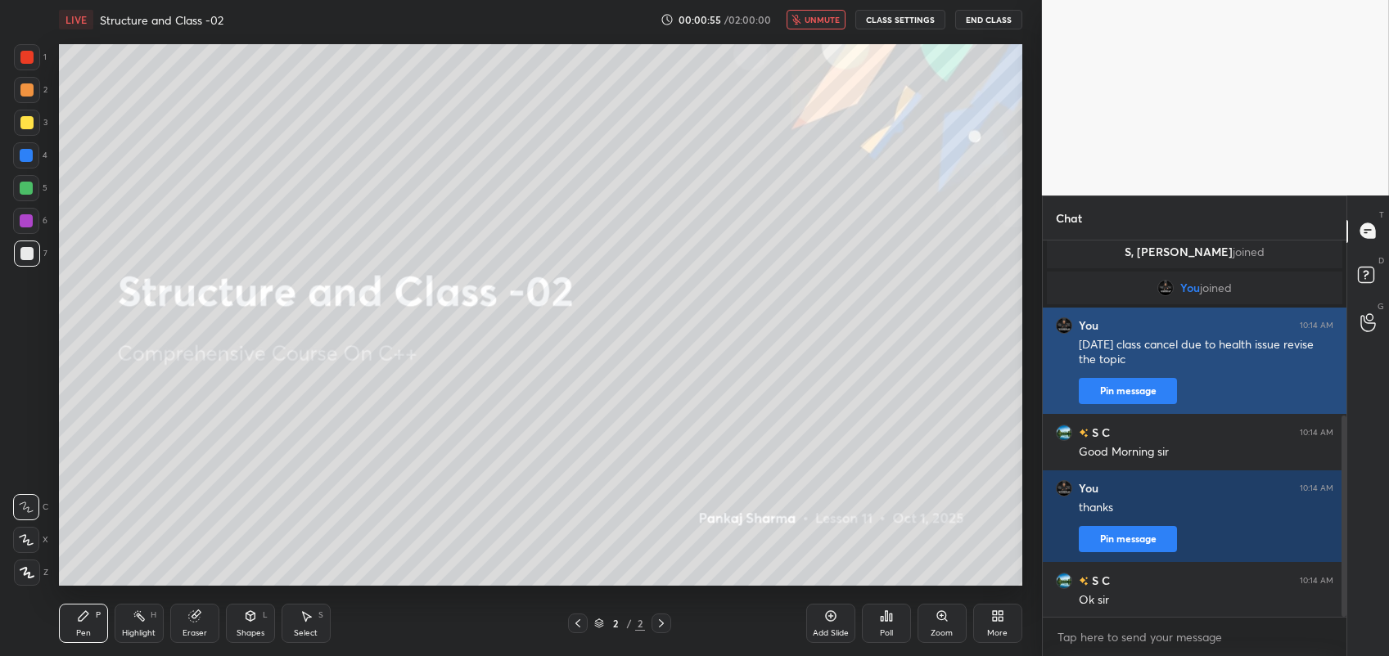
click at [1139, 379] on button "Pin message" at bounding box center [1128, 391] width 98 height 26
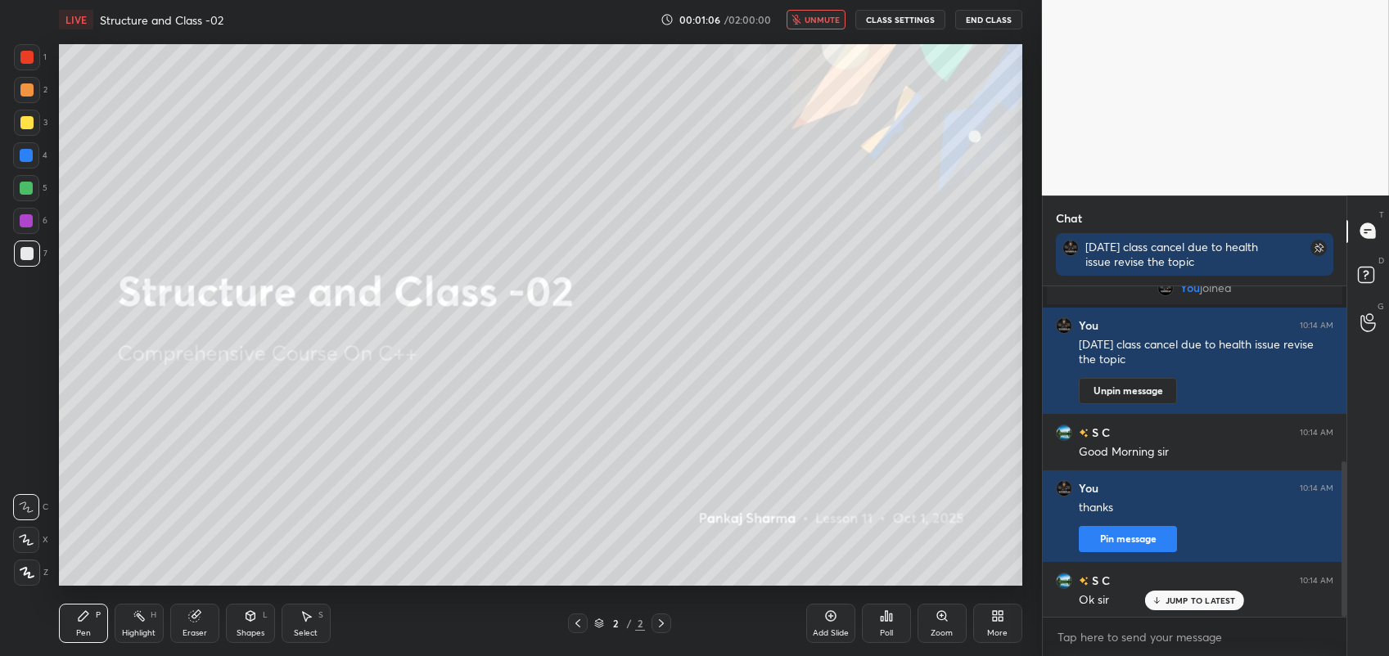
scroll to position [431, 0]
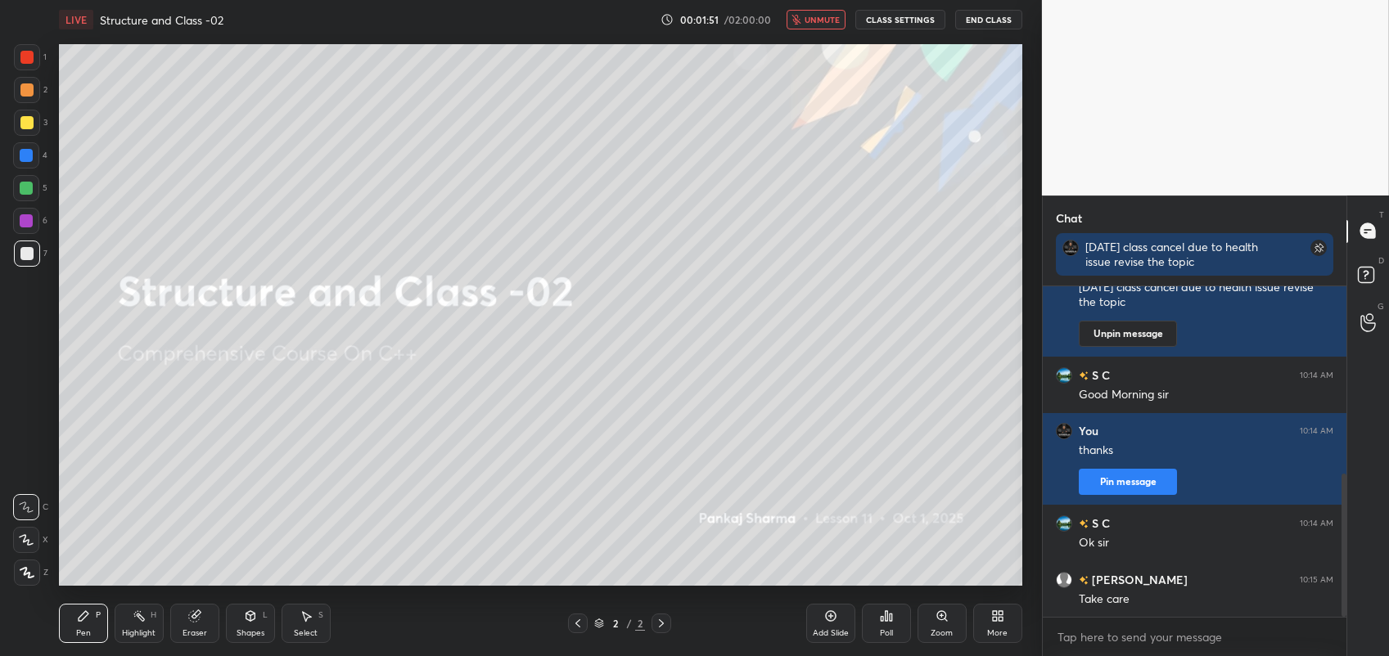
click at [1007, 22] on button "End Class" at bounding box center [988, 20] width 67 height 20
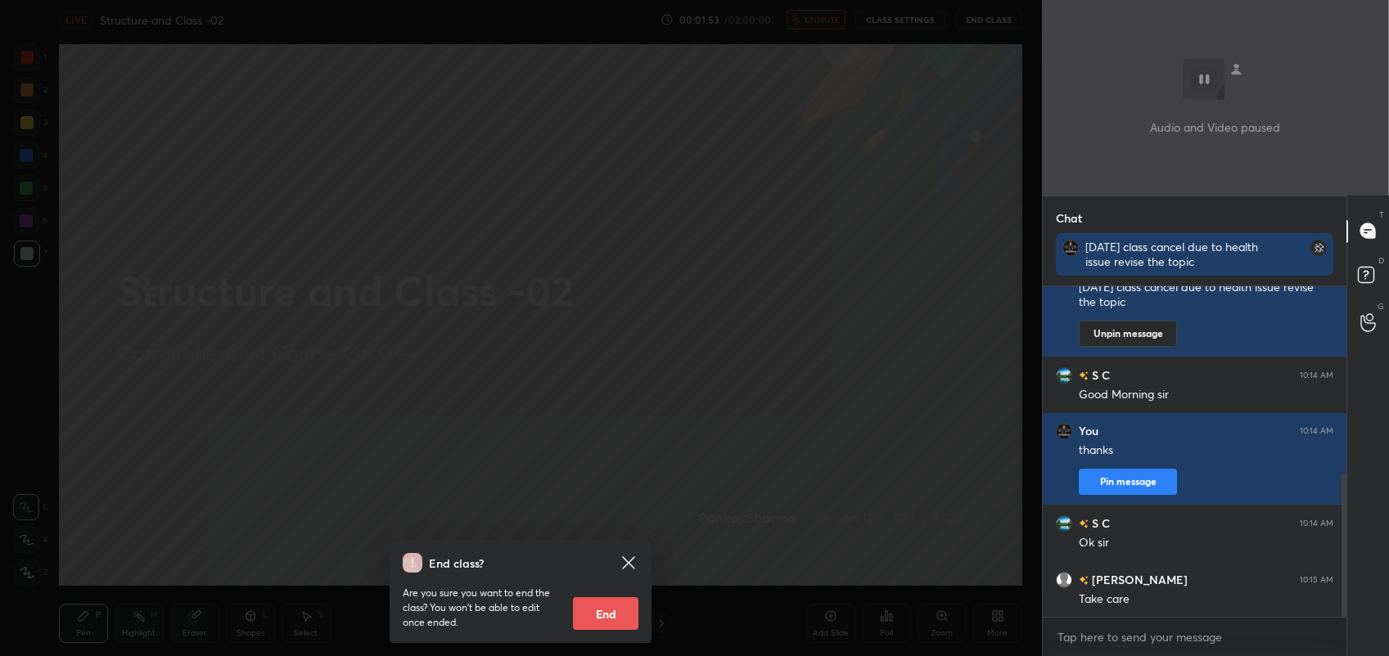
click at [577, 610] on button "End" at bounding box center [605, 614] width 65 height 33
type textarea "x"
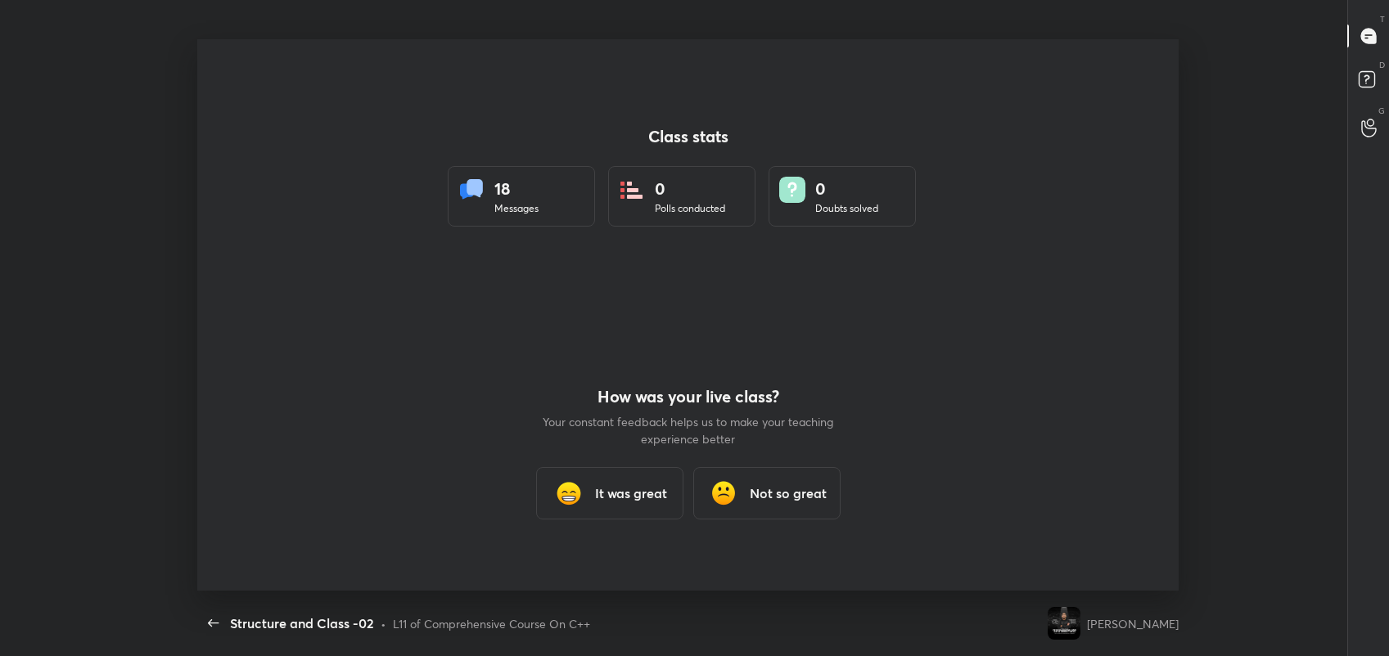
scroll to position [0, 0]
click at [602, 492] on h3 "It was great" at bounding box center [631, 494] width 72 height 20
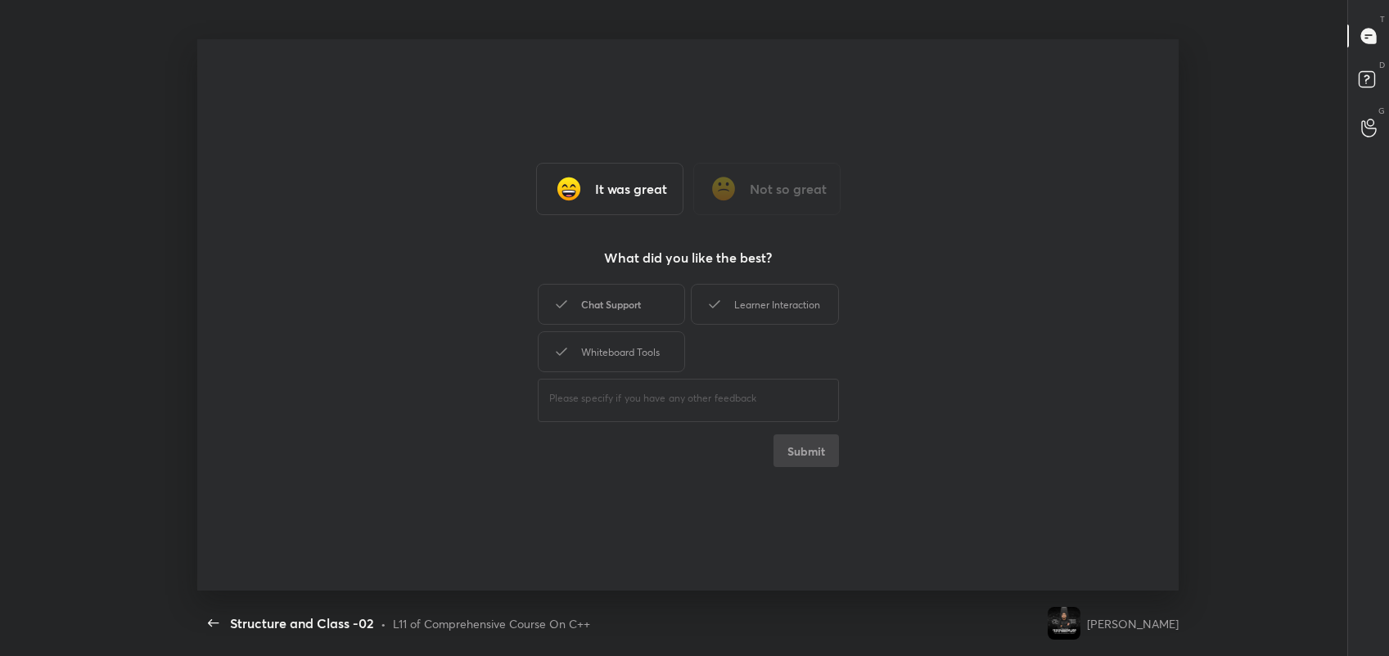
click at [602, 297] on div "Chat Support" at bounding box center [611, 304] width 147 height 41
click at [631, 362] on div "Whiteboard Tools" at bounding box center [611, 352] width 147 height 41
click at [810, 301] on div "Learner Interaction" at bounding box center [764, 304] width 147 height 41
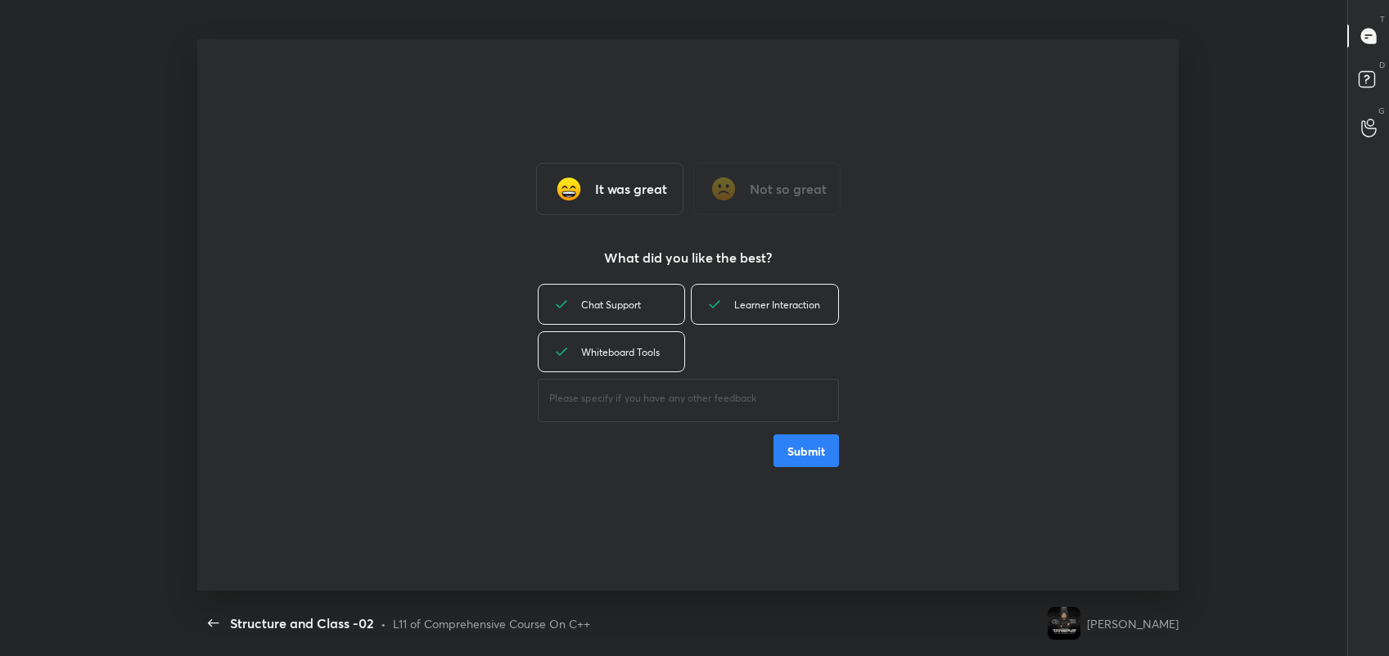
click at [791, 443] on button "Submit" at bounding box center [806, 451] width 65 height 33
